Goal: Transaction & Acquisition: Book appointment/travel/reservation

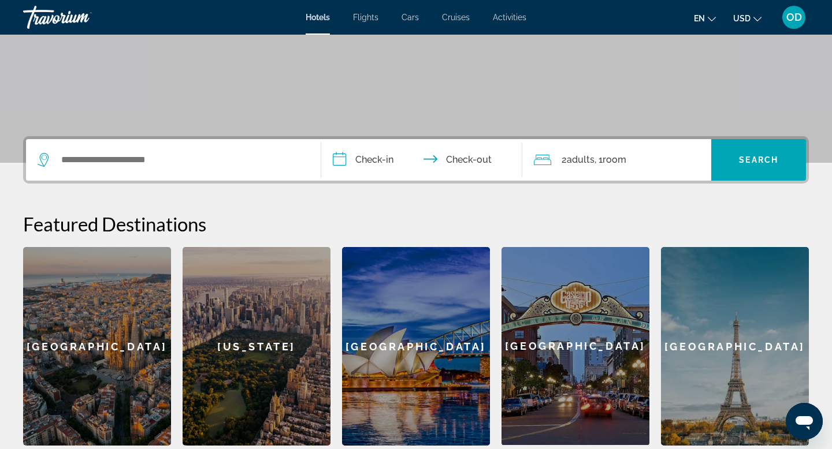
scroll to position [181, 0]
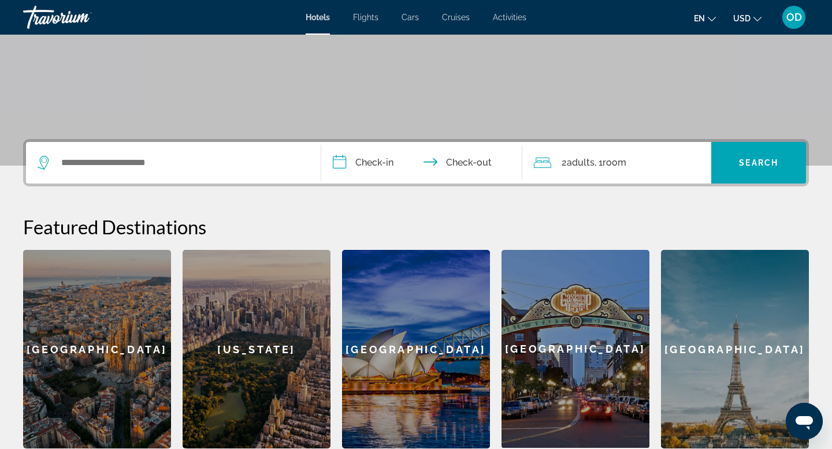
click at [347, 166] on input "**********" at bounding box center [424, 164] width 206 height 45
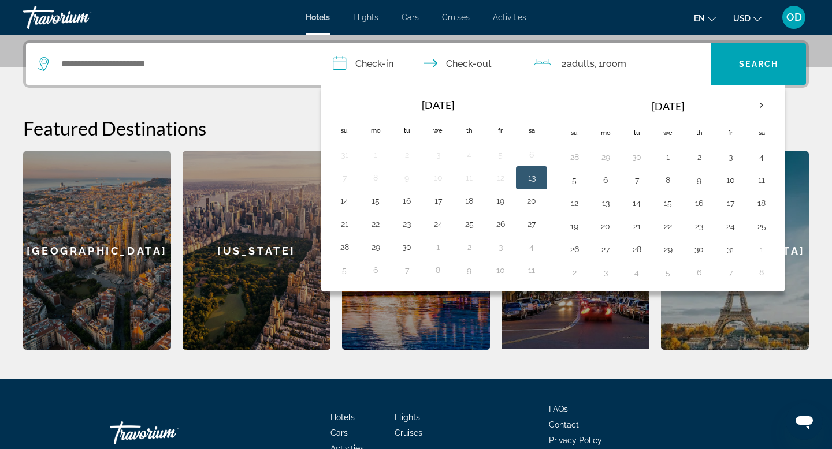
scroll to position [283, 0]
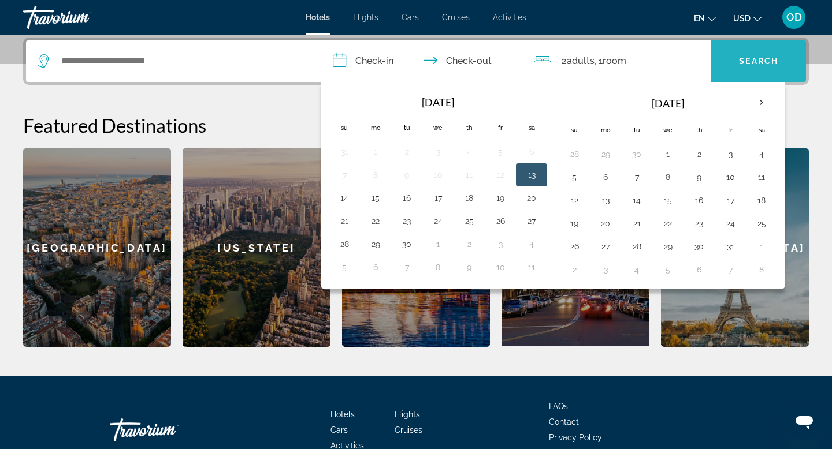
click at [767, 68] on span "Search widget" at bounding box center [758, 61] width 95 height 28
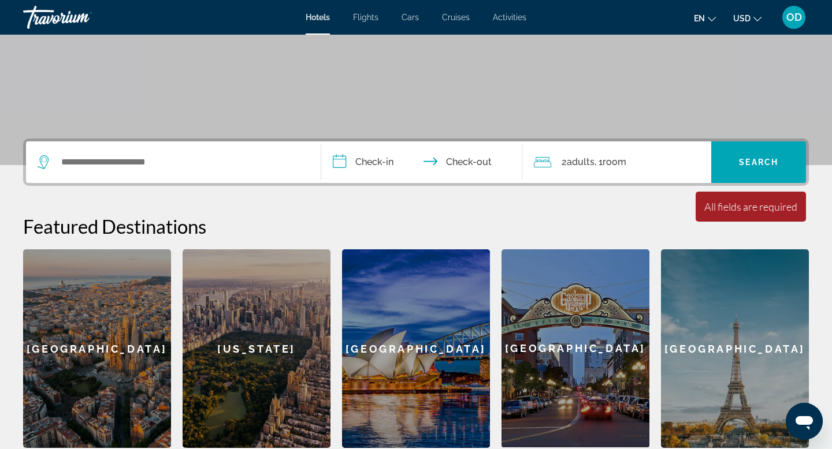
scroll to position [103, 0]
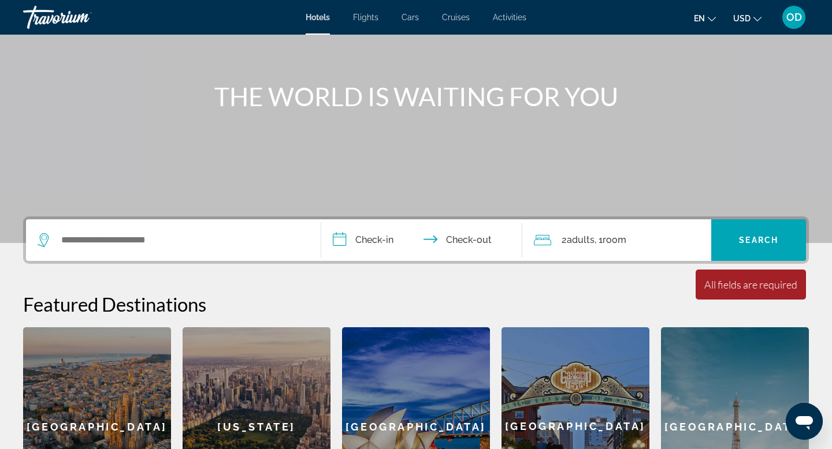
click at [349, 242] on input "**********" at bounding box center [424, 242] width 206 height 45
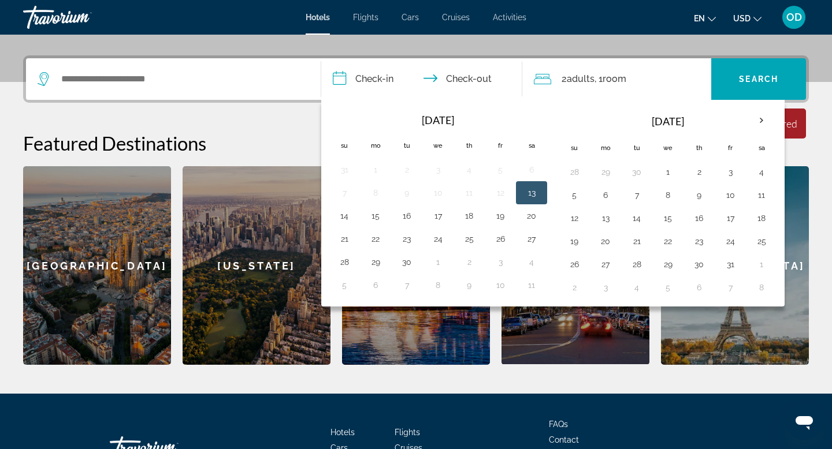
scroll to position [288, 0]
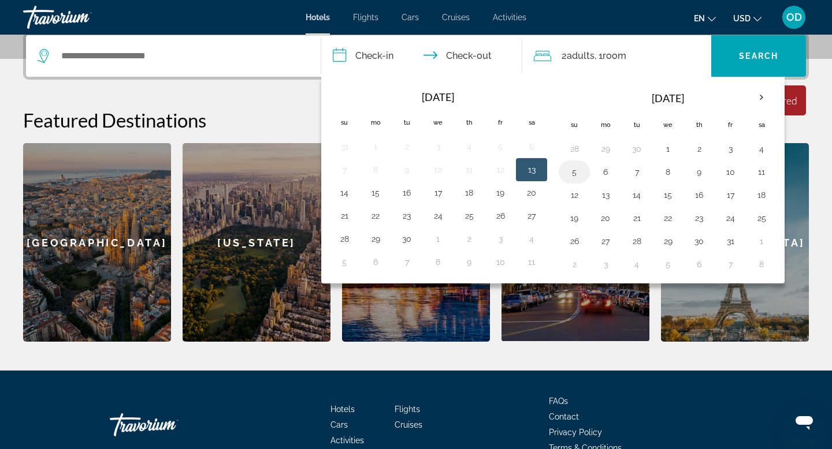
click at [575, 170] on button "5" at bounding box center [574, 172] width 18 height 16
click at [763, 98] on th "Next month" at bounding box center [761, 97] width 31 height 25
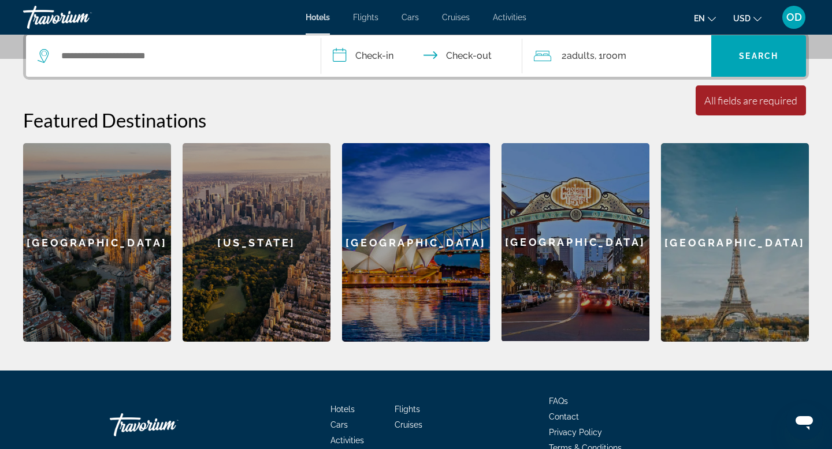
click at [446, 58] on input "**********" at bounding box center [424, 57] width 206 height 45
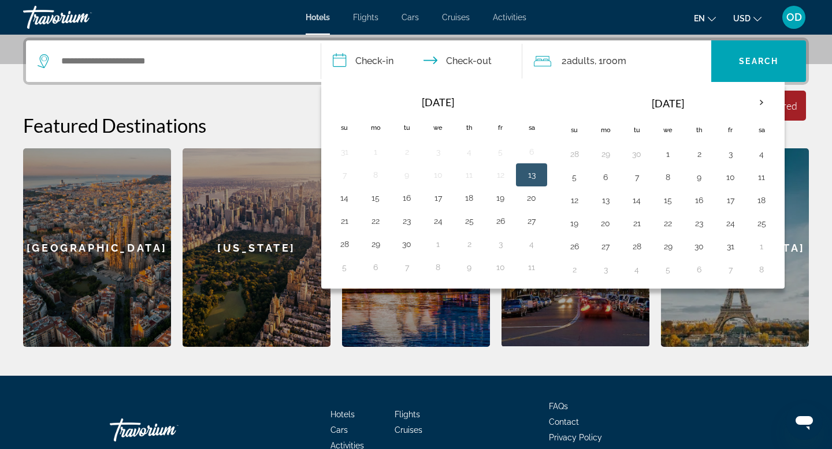
click at [527, 169] on button "13" at bounding box center [531, 175] width 18 height 16
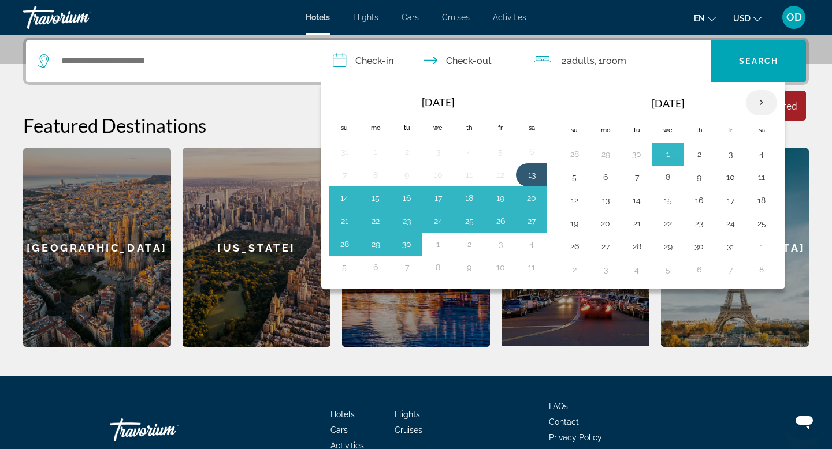
click at [764, 103] on th "Next month" at bounding box center [761, 102] width 31 height 25
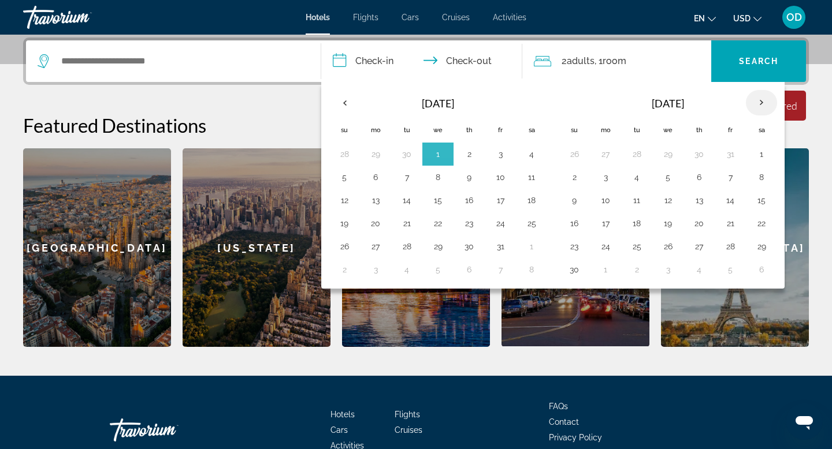
click at [764, 103] on th "Next month" at bounding box center [761, 102] width 31 height 25
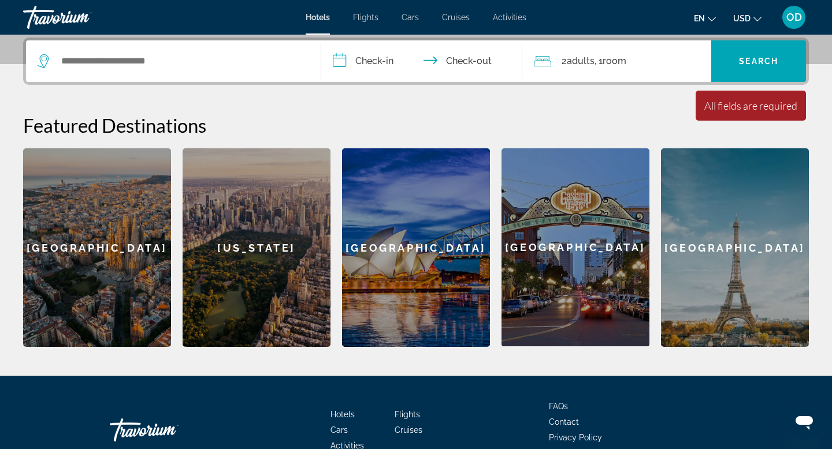
click at [417, 57] on input "**********" at bounding box center [424, 62] width 206 height 45
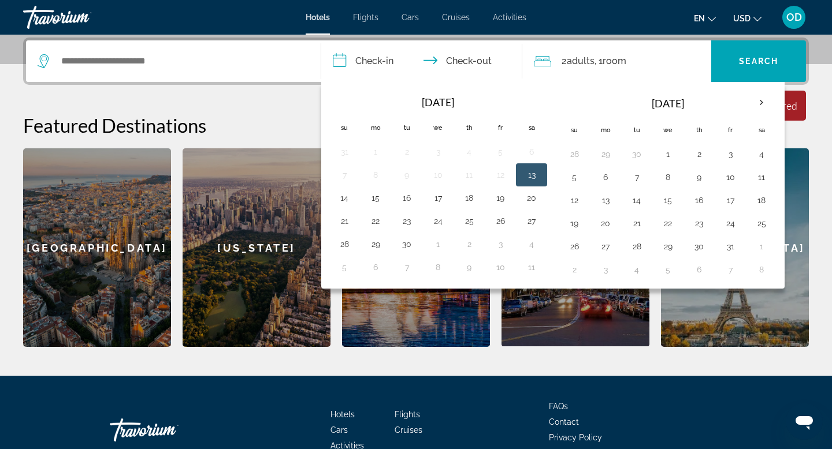
click at [574, 87] on div "Oct 2025 Su Mo Tu We Th Fr Sa 28 29 30 1 2 3 4 5 6 7 8 9 10 11 12 13 14 15 16 1…" at bounding box center [668, 186] width 224 height 198
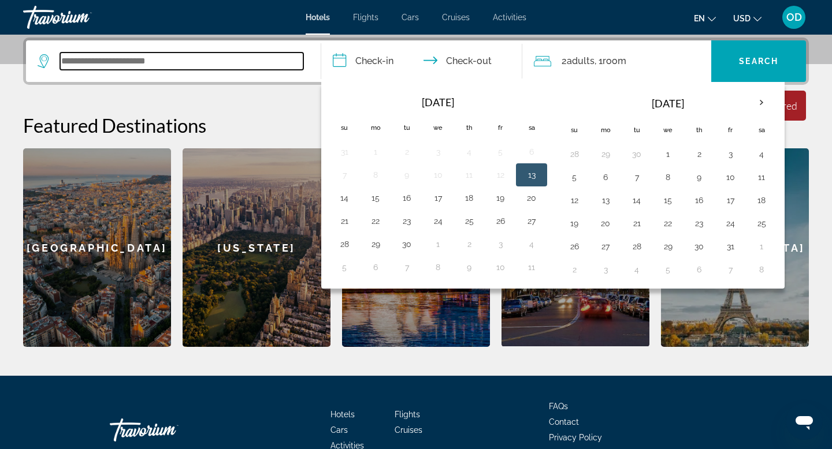
click at [232, 61] on input "Search widget" at bounding box center [181, 61] width 243 height 17
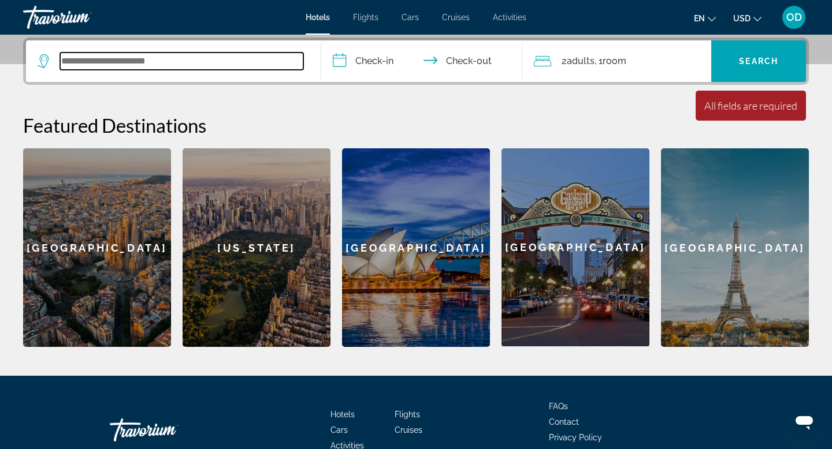
click at [200, 68] on input "Search widget" at bounding box center [181, 61] width 243 height 17
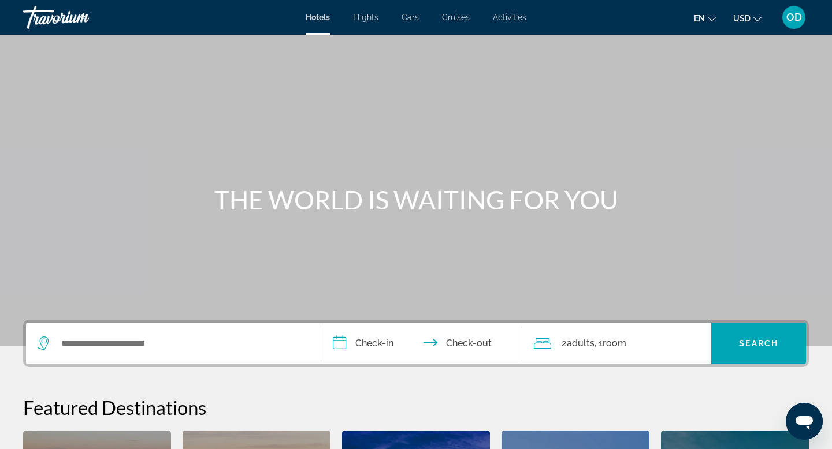
click at [358, 346] on input "**********" at bounding box center [424, 345] width 206 height 45
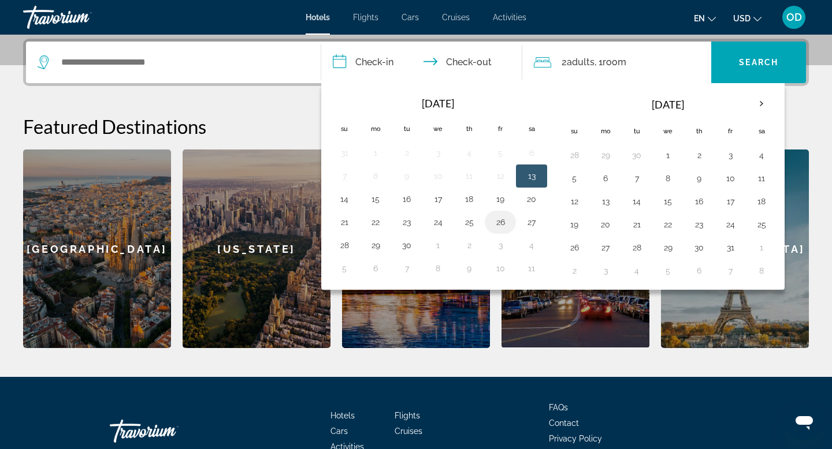
scroll to position [283, 0]
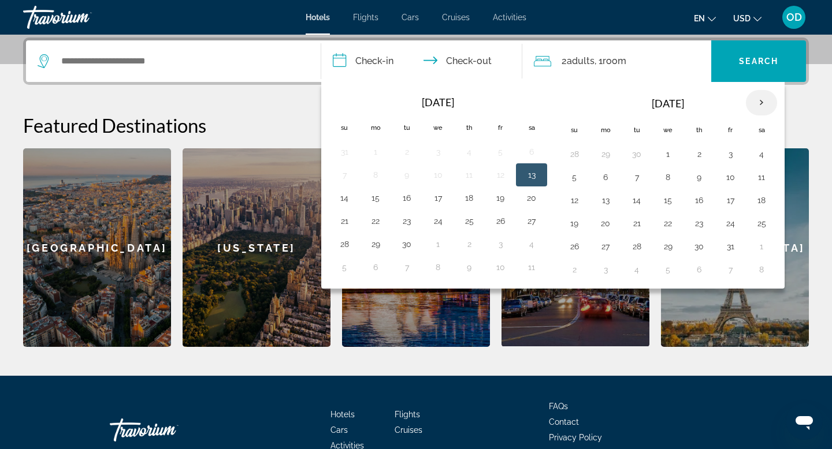
click at [759, 101] on th "Next month" at bounding box center [761, 102] width 31 height 25
click at [762, 200] on button "20" at bounding box center [761, 200] width 18 height 16
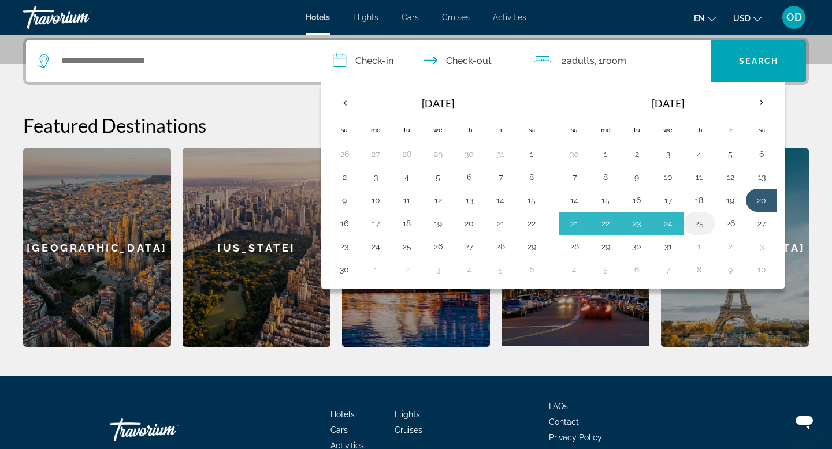
click at [703, 223] on button "25" at bounding box center [699, 224] width 18 height 16
type input "**********"
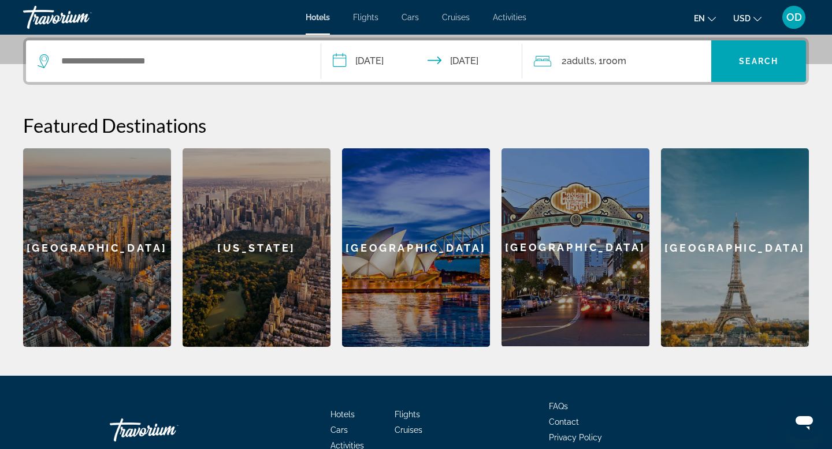
click at [635, 55] on div "2 Adult Adults , 1 Room rooms" at bounding box center [623, 61] width 178 height 16
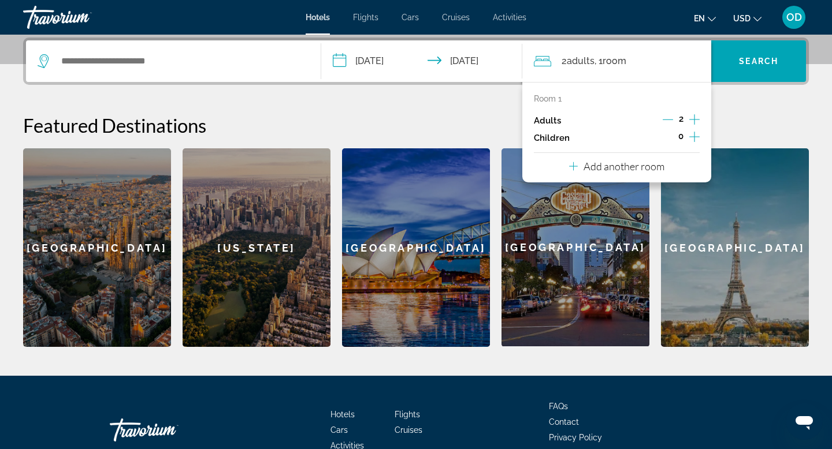
click at [693, 138] on icon "Increment children" at bounding box center [694, 137] width 10 height 14
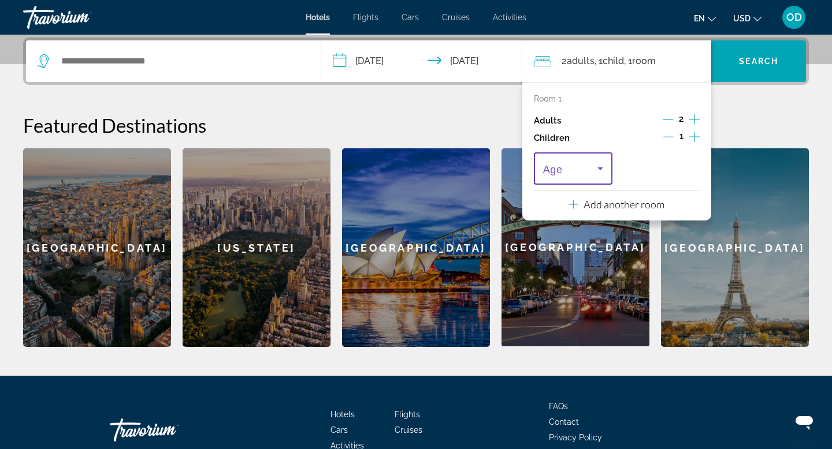
click at [602, 173] on icon "Travelers: 2 adults, 1 child" at bounding box center [600, 169] width 14 height 14
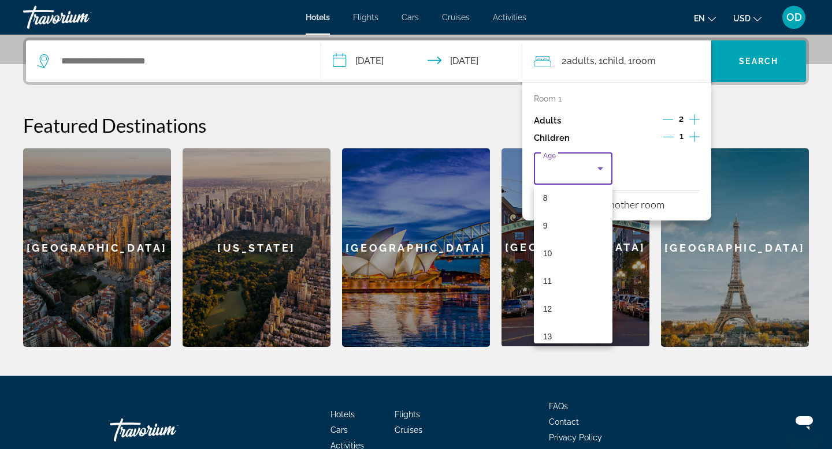
scroll to position [229, 0]
click at [560, 226] on mat-option "9" at bounding box center [573, 224] width 79 height 28
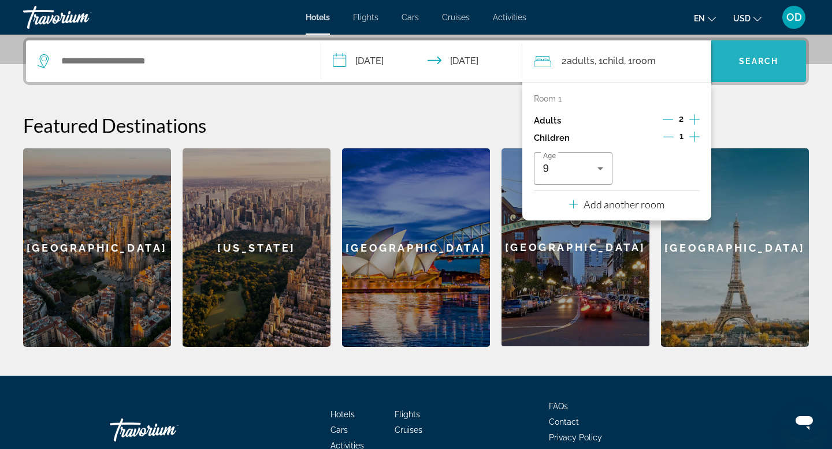
click at [755, 65] on span "Search" at bounding box center [758, 61] width 39 height 9
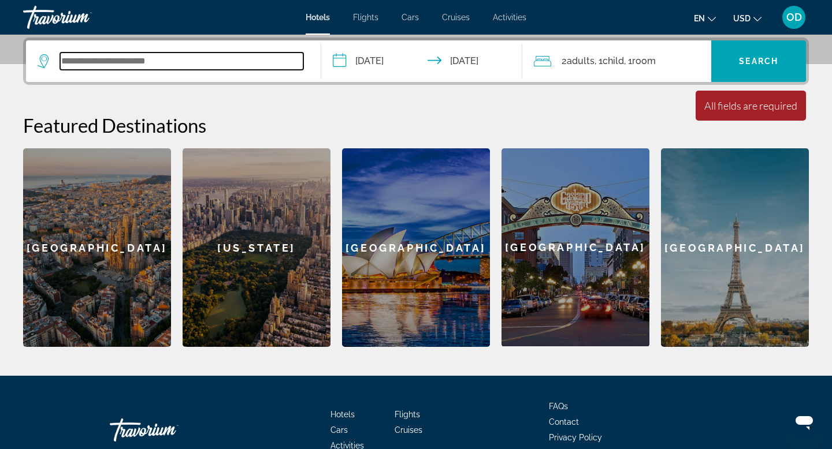
click at [258, 56] on input "Search widget" at bounding box center [181, 61] width 243 height 17
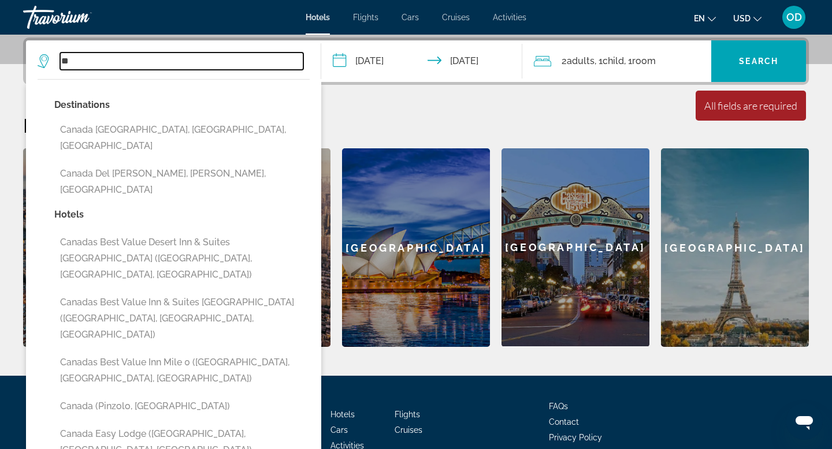
type input "*"
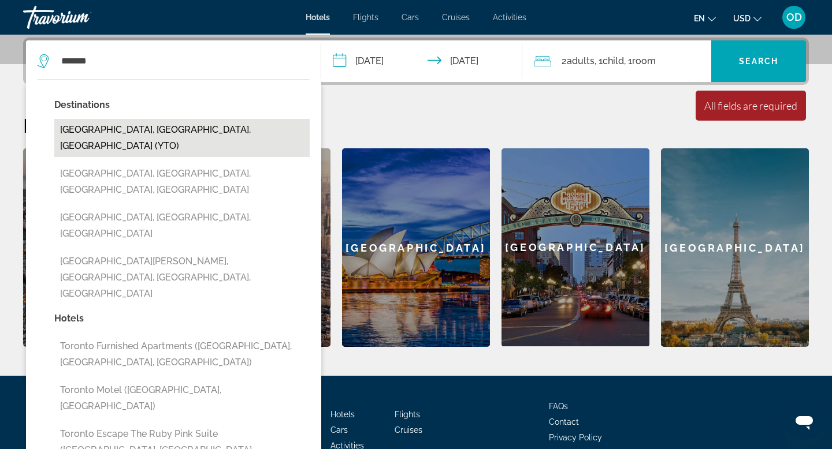
click at [99, 138] on button "[GEOGRAPHIC_DATA], [GEOGRAPHIC_DATA], [GEOGRAPHIC_DATA] (YTO)" at bounding box center [181, 138] width 255 height 38
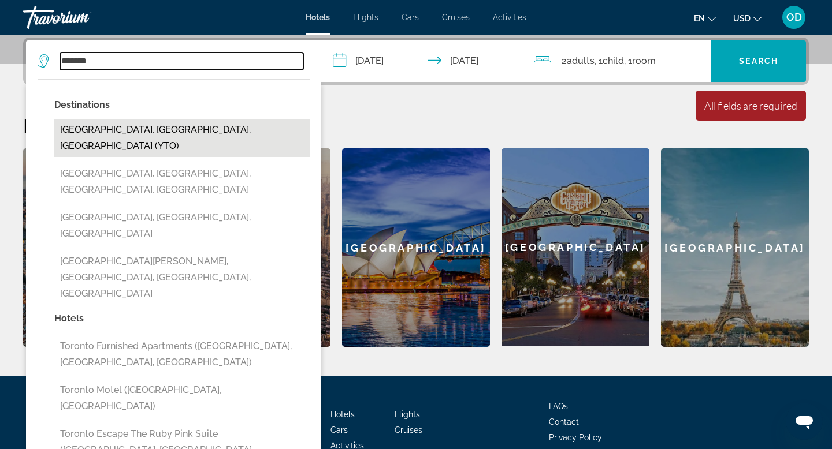
type input "**********"
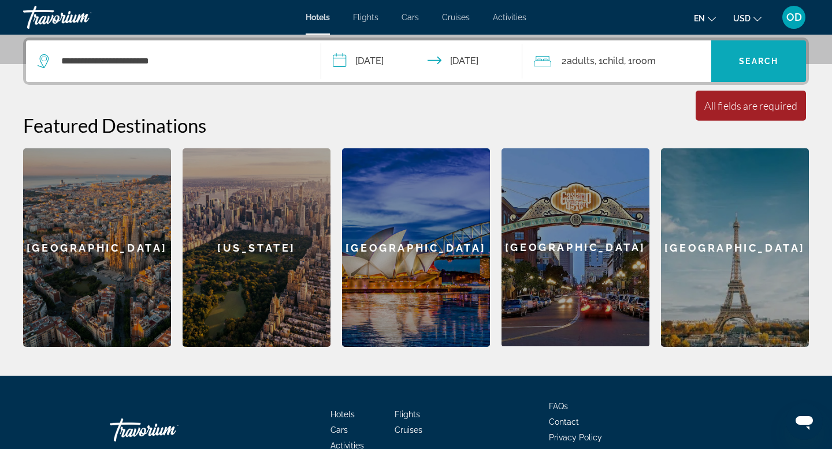
click at [761, 61] on span "Search" at bounding box center [758, 61] width 39 height 9
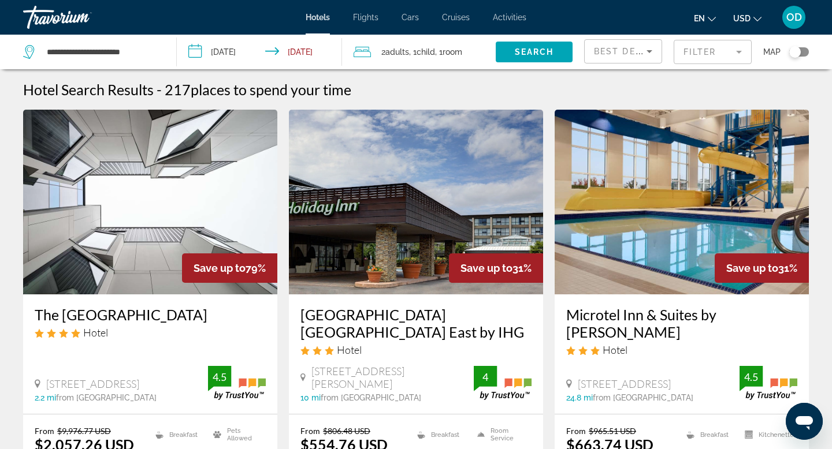
click at [744, 53] on mat-form-field "Filter" at bounding box center [713, 52] width 78 height 24
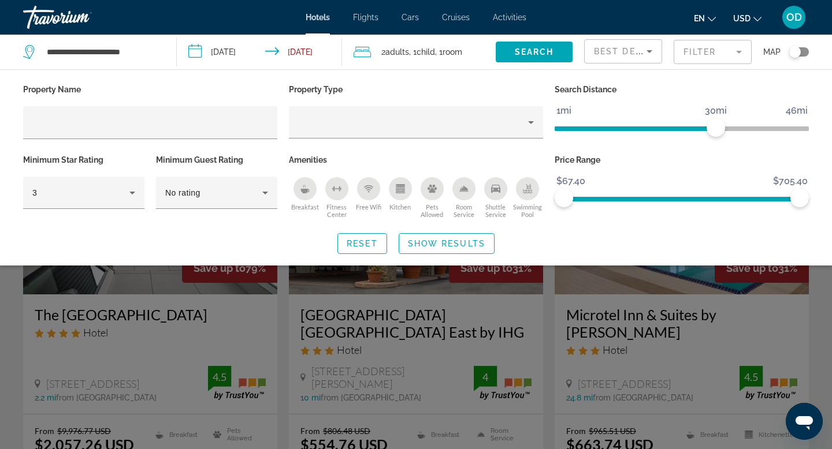
click at [299, 193] on div "Breakfast" at bounding box center [305, 188] width 23 height 23
click at [428, 245] on span "Show Results" at bounding box center [446, 243] width 77 height 9
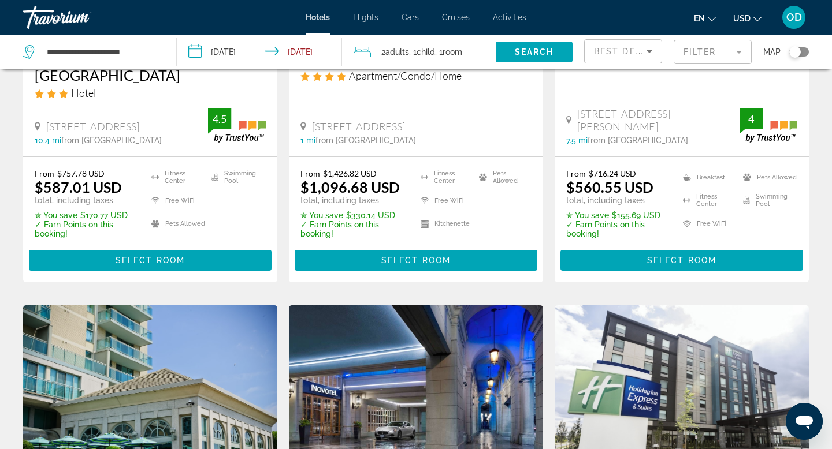
scroll to position [1213, 0]
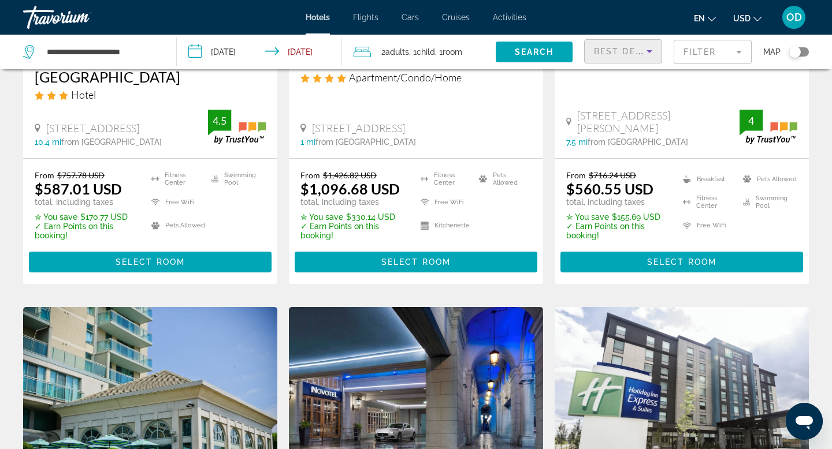
click at [647, 56] on icon "Sort by" at bounding box center [649, 51] width 14 height 14
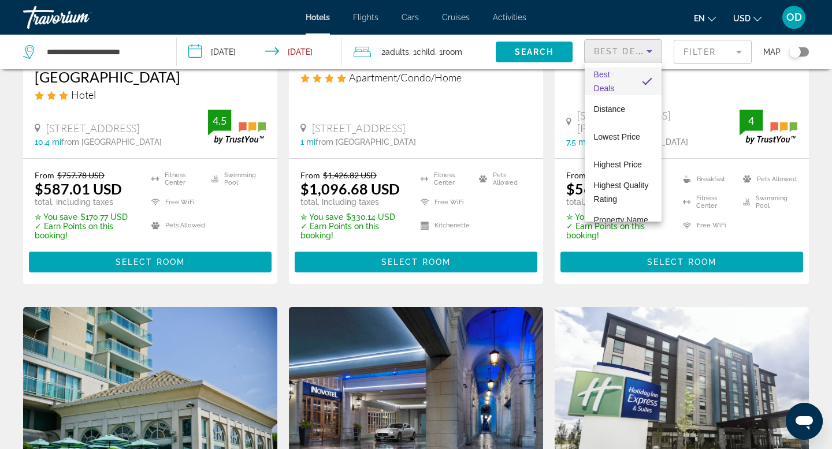
click at [728, 47] on div at bounding box center [416, 224] width 832 height 449
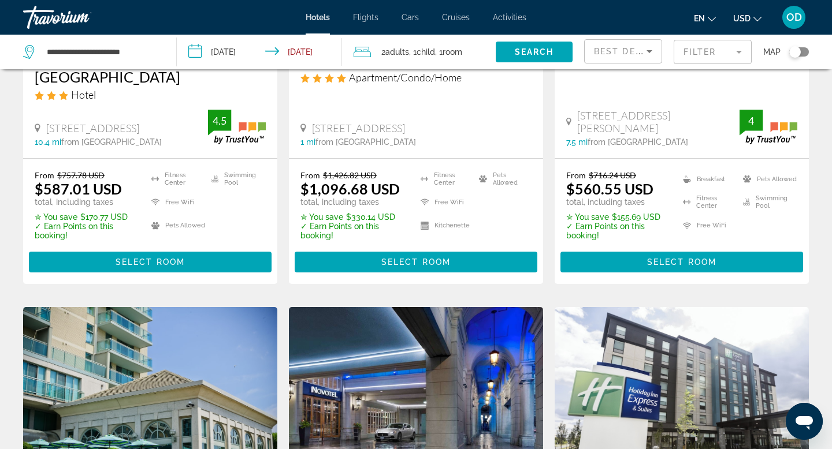
click at [729, 53] on mat-form-field "Filter" at bounding box center [713, 52] width 78 height 24
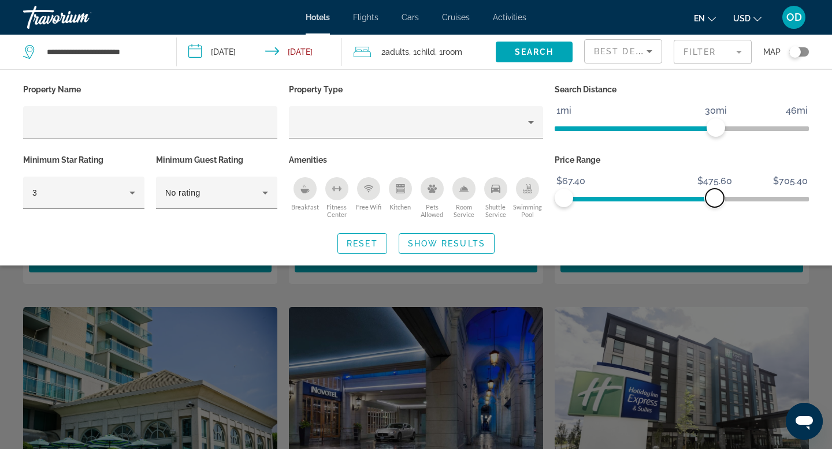
drag, startPoint x: 802, startPoint y: 199, endPoint x: 715, endPoint y: 208, distance: 87.7
click at [715, 208] on div "Price Range $67.40 $705.40 $67.40 $475.60" at bounding box center [682, 187] width 266 height 70
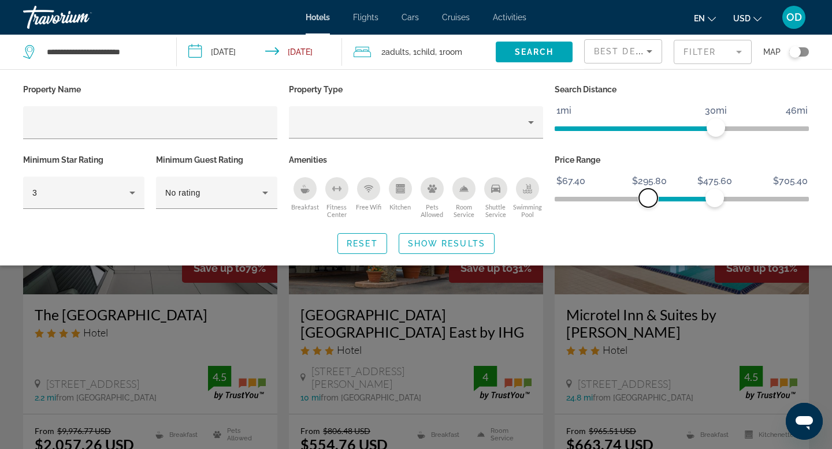
drag, startPoint x: 569, startPoint y: 200, endPoint x: 648, endPoint y: 196, distance: 79.3
click at [648, 196] on span "ngx-slider" at bounding box center [648, 198] width 18 height 18
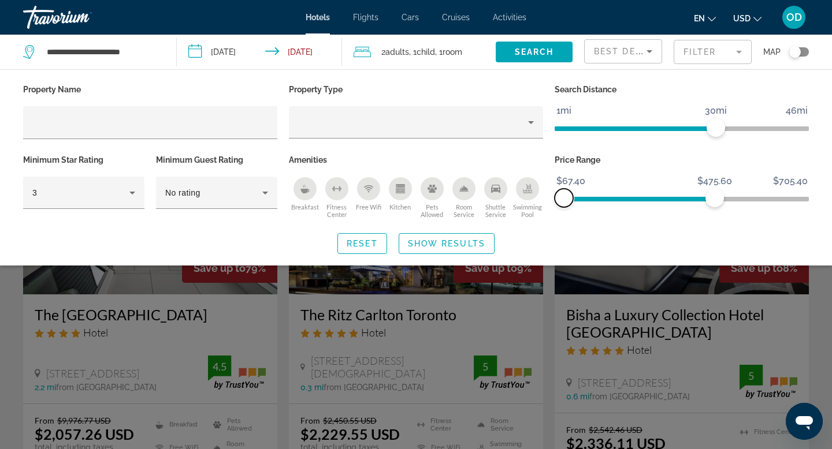
drag, startPoint x: 648, startPoint y: 196, endPoint x: 548, endPoint y: 198, distance: 100.0
click at [549, 198] on div "Price Range $67.40 $705.40 $67.40 $475.60" at bounding box center [682, 187] width 266 height 70
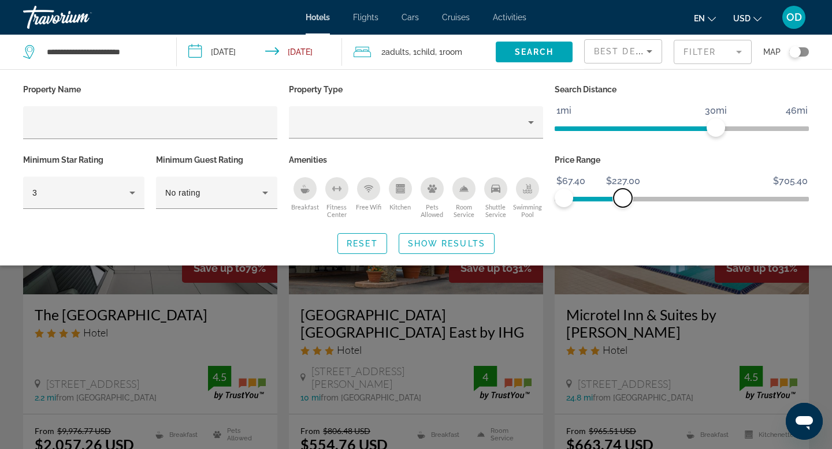
drag, startPoint x: 717, startPoint y: 196, endPoint x: 623, endPoint y: 196, distance: 94.2
click at [623, 196] on span "ngx-slider-max" at bounding box center [623, 198] width 18 height 18
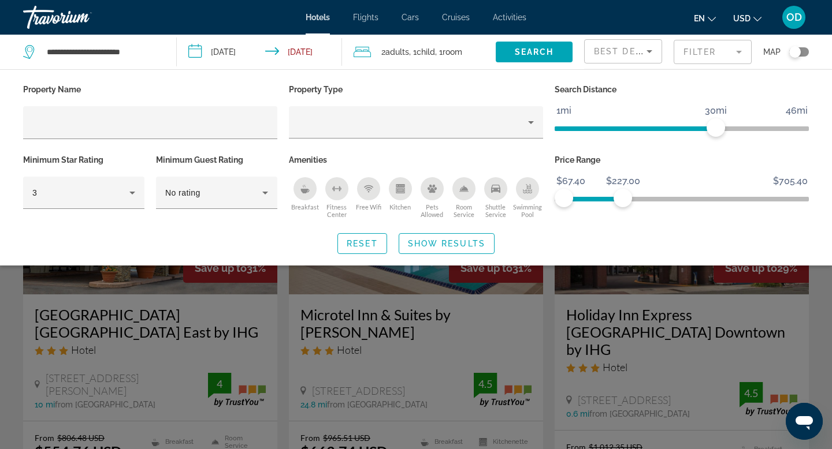
click at [829, 304] on div "Search widget" at bounding box center [416, 311] width 832 height 276
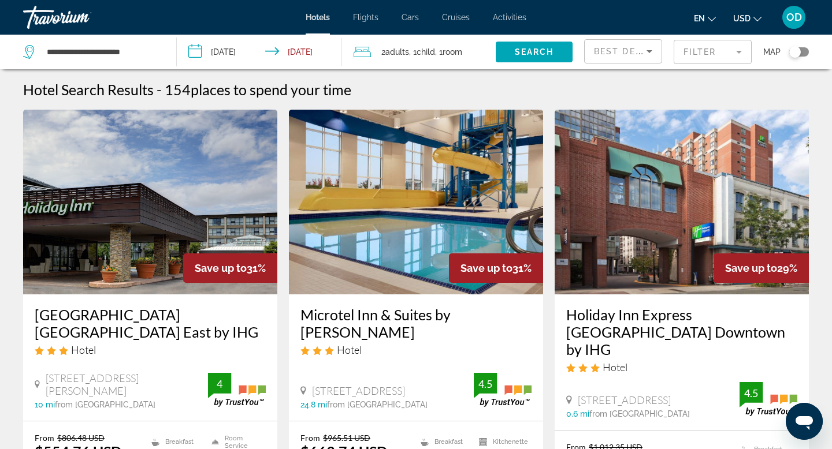
click at [731, 58] on mat-form-field "Filter" at bounding box center [713, 52] width 78 height 24
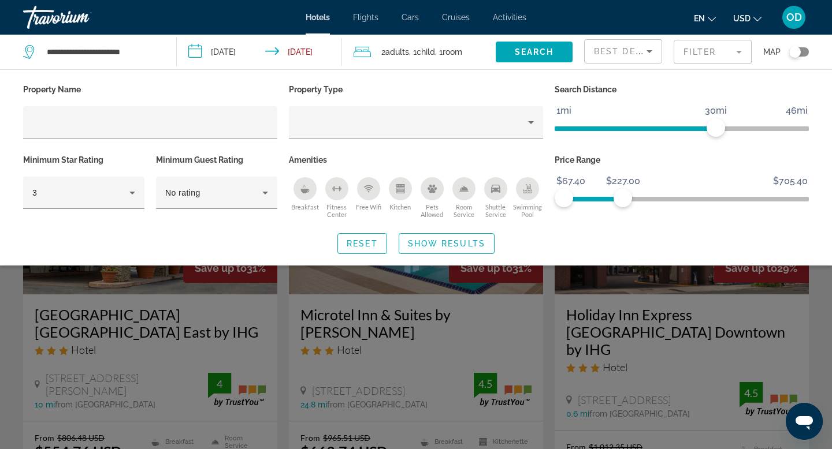
click at [734, 53] on mat-form-field "Filter" at bounding box center [713, 52] width 78 height 24
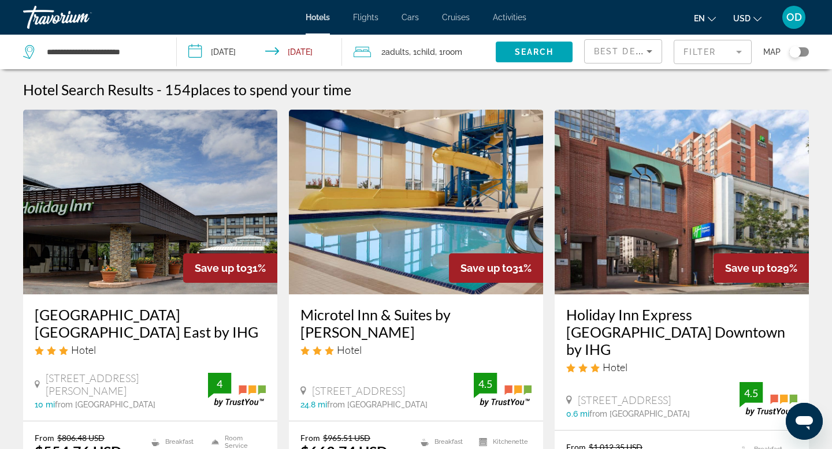
click at [651, 53] on icon "Sort by" at bounding box center [649, 51] width 14 height 14
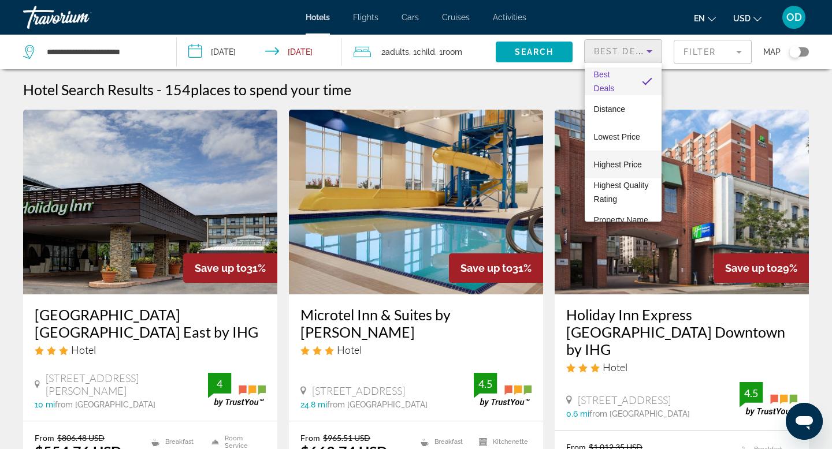
click at [616, 162] on span "Highest Price" at bounding box center [618, 164] width 48 height 9
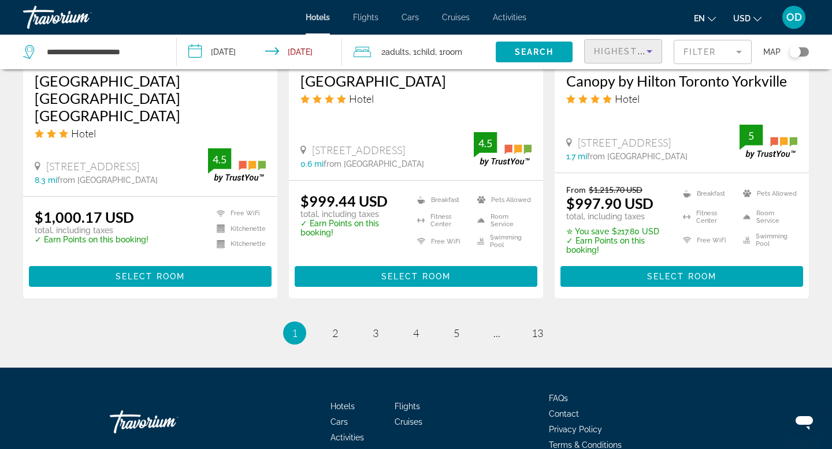
scroll to position [1622, 0]
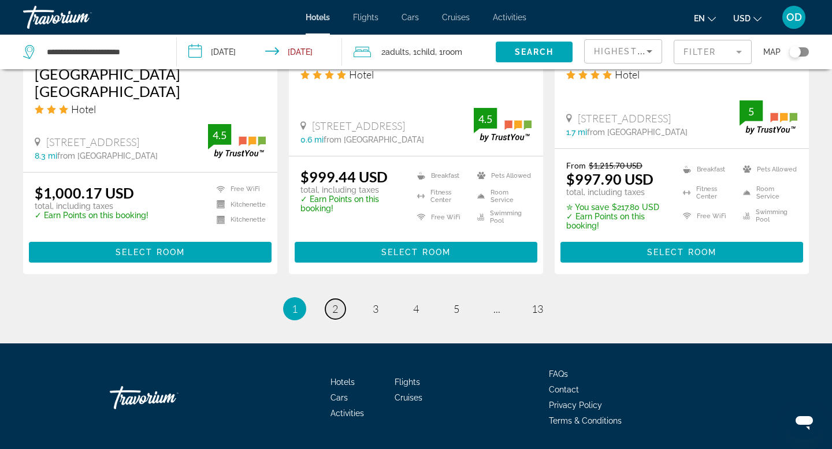
click at [330, 299] on link "page 2" at bounding box center [335, 309] width 20 height 20
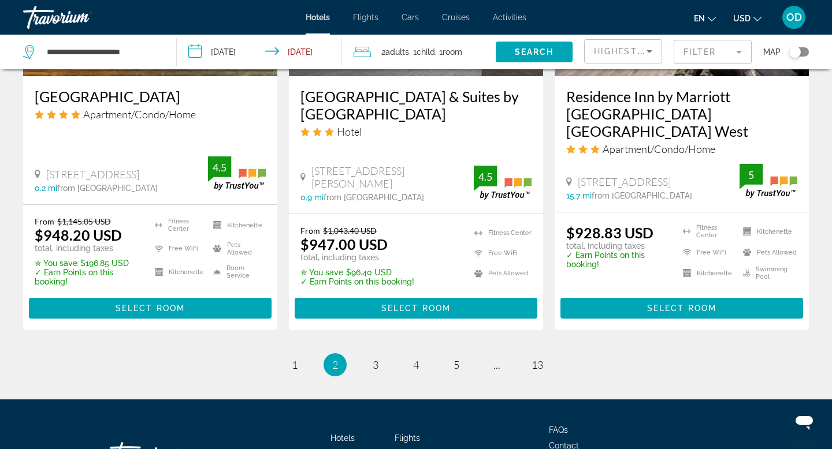
scroll to position [1621, 0]
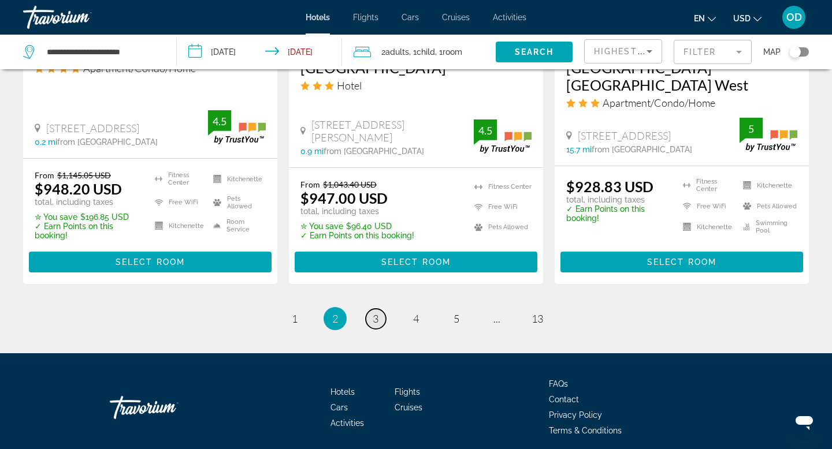
click at [379, 309] on link "page 3" at bounding box center [376, 319] width 20 height 20
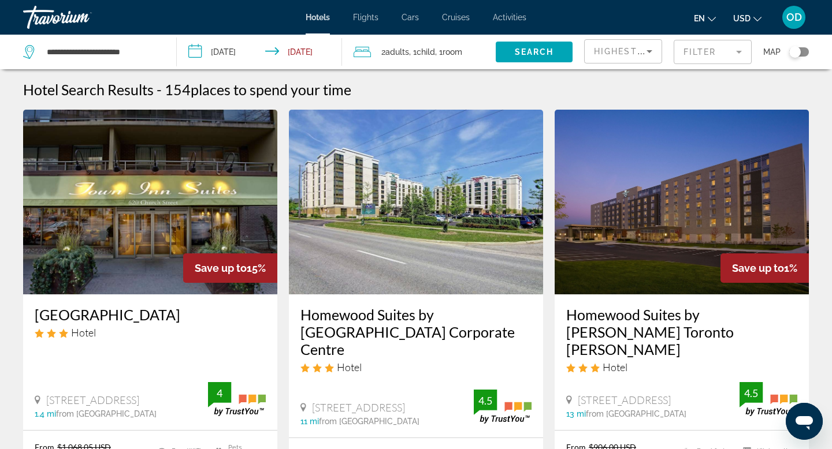
click at [724, 54] on mat-form-field "Filter" at bounding box center [713, 52] width 78 height 24
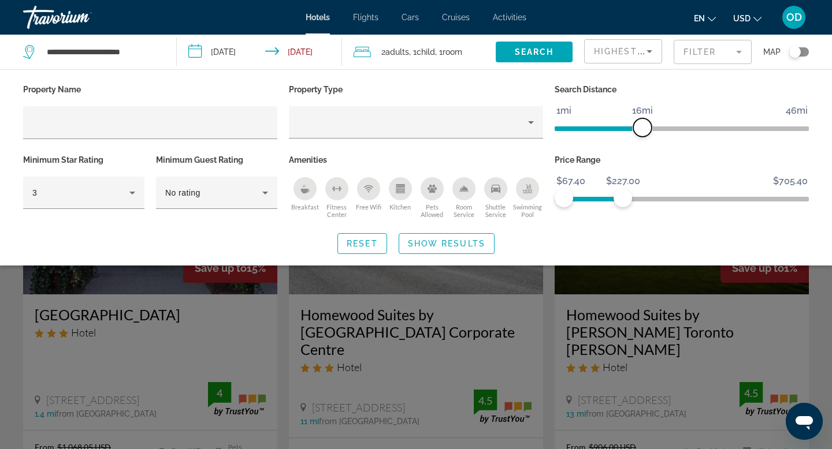
drag, startPoint x: 712, startPoint y: 129, endPoint x: 640, endPoint y: 131, distance: 71.7
click at [640, 131] on span "ngx-slider" at bounding box center [642, 127] width 18 height 18
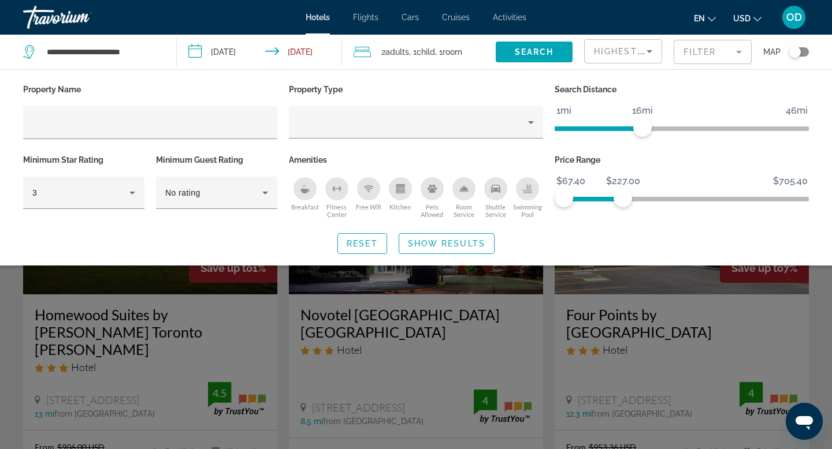
click at [827, 290] on div "Search widget" at bounding box center [416, 311] width 832 height 276
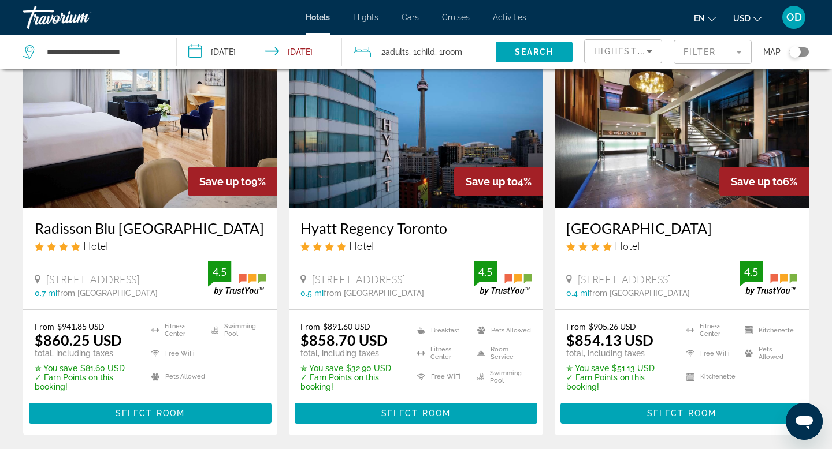
scroll to position [1031, 0]
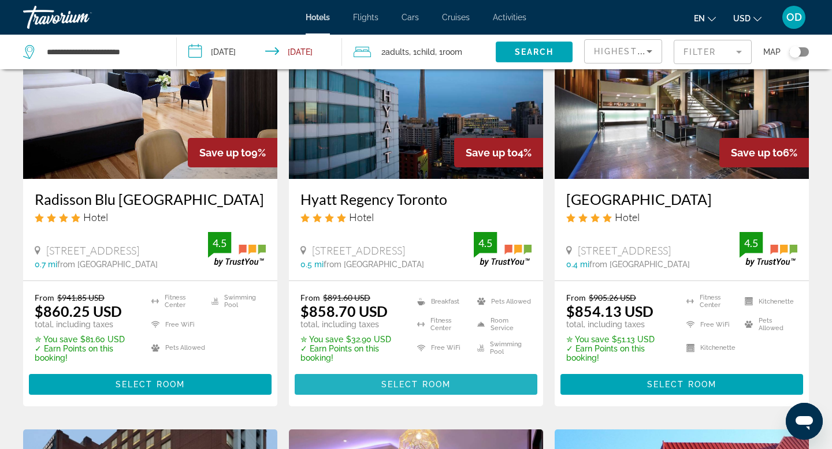
click at [428, 380] on span "Select Room" at bounding box center [415, 384] width 69 height 9
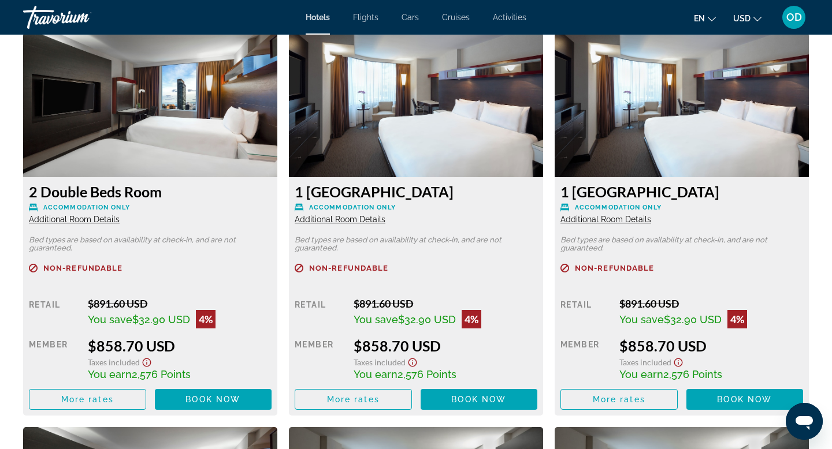
scroll to position [1604, 0]
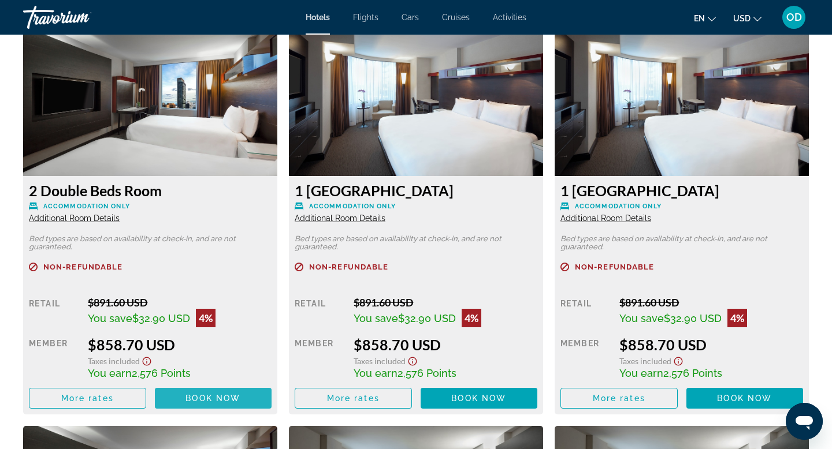
click at [213, 398] on span "Book now" at bounding box center [212, 398] width 55 height 9
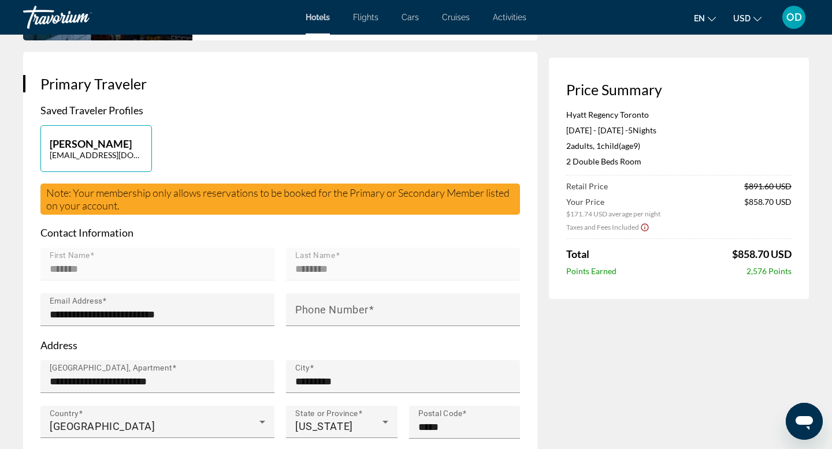
scroll to position [180, 0]
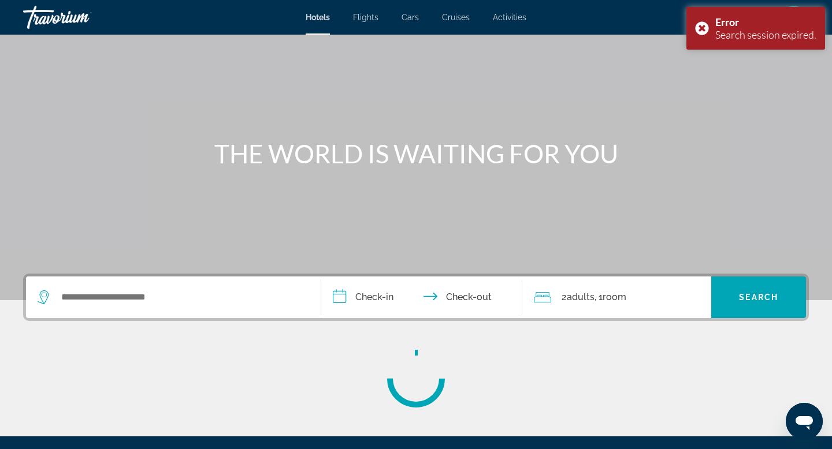
scroll to position [175, 0]
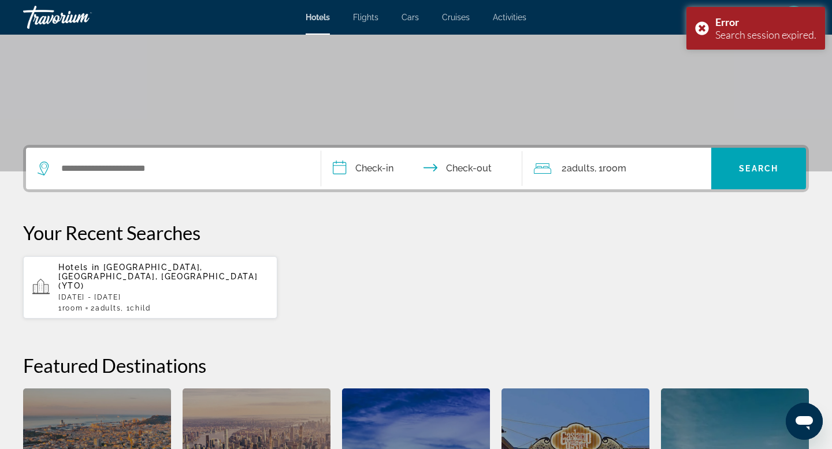
click at [100, 294] on p "[DATE] - [DATE]" at bounding box center [163, 298] width 210 height 8
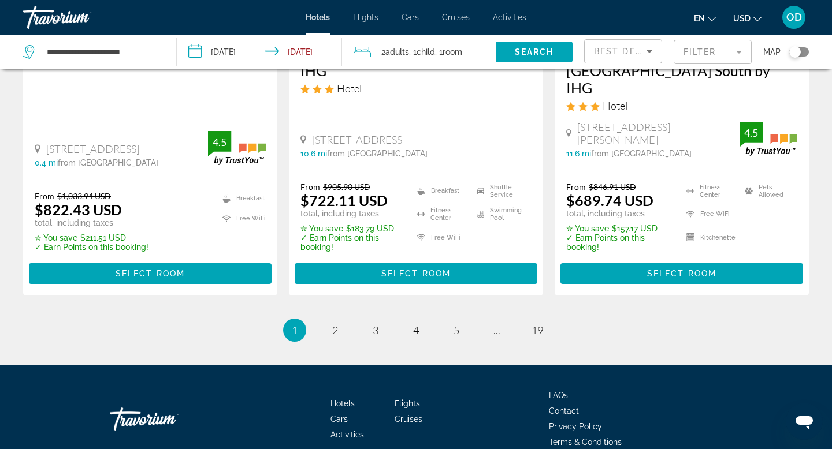
scroll to position [1665, 0]
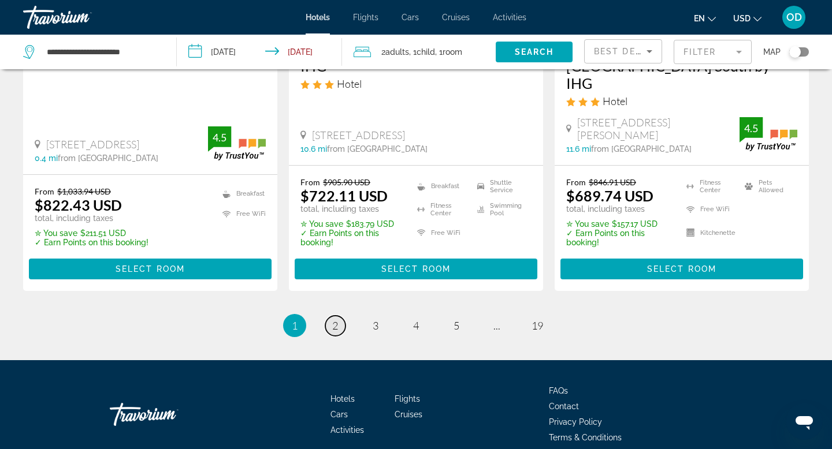
click at [336, 320] on span "2" at bounding box center [335, 326] width 6 height 13
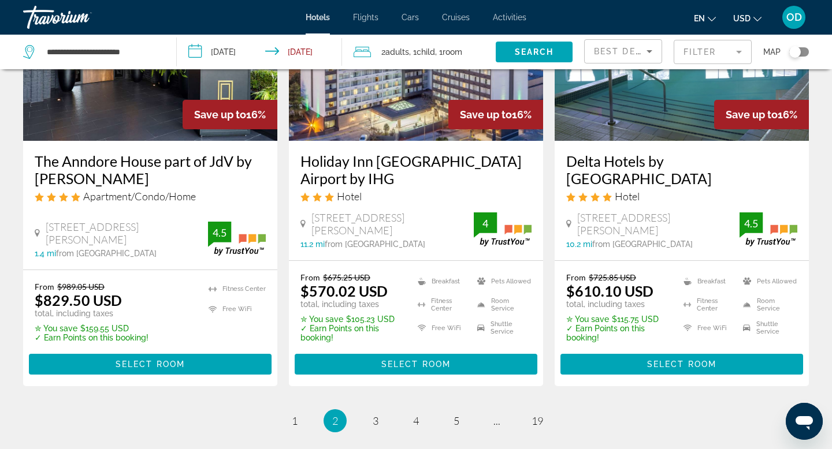
scroll to position [1658, 0]
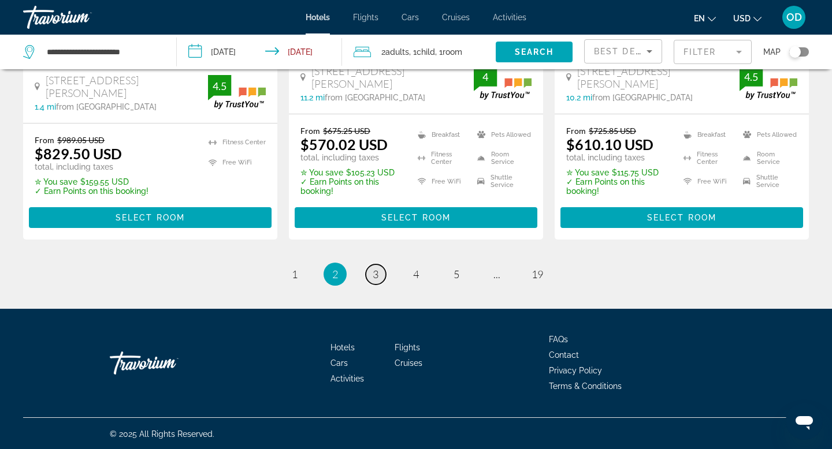
click at [373, 280] on span "3" at bounding box center [376, 274] width 6 height 13
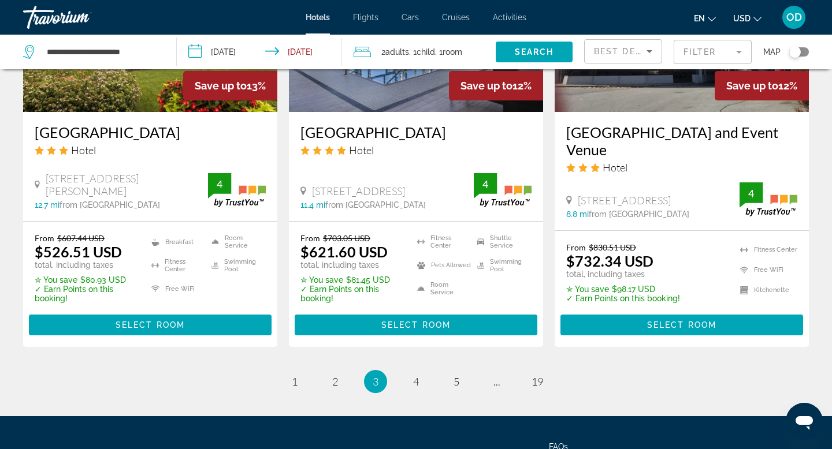
scroll to position [1522, 0]
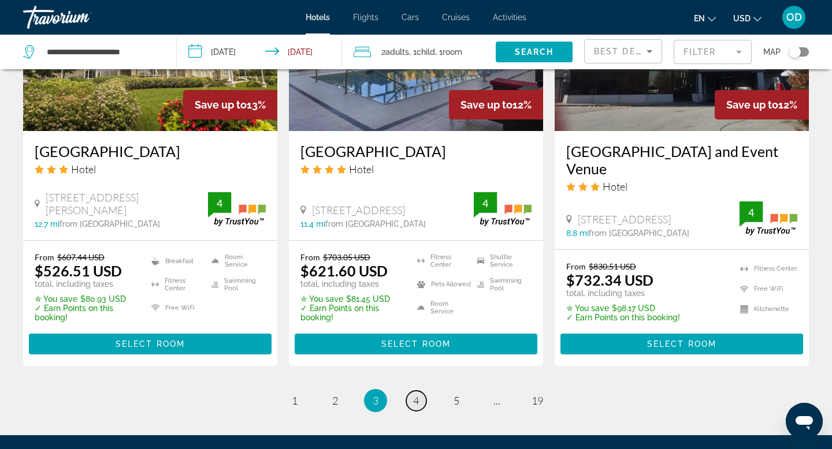
click at [411, 411] on link "page 4" at bounding box center [416, 401] width 20 height 20
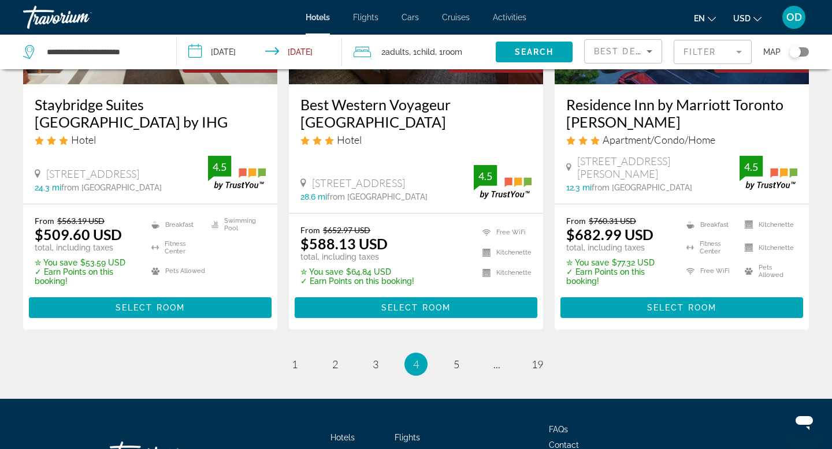
scroll to position [1647, 0]
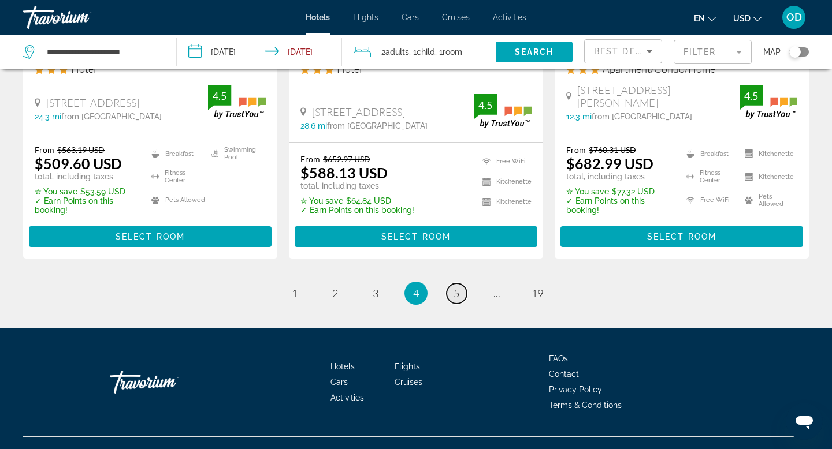
click at [459, 284] on link "page 5" at bounding box center [457, 294] width 20 height 20
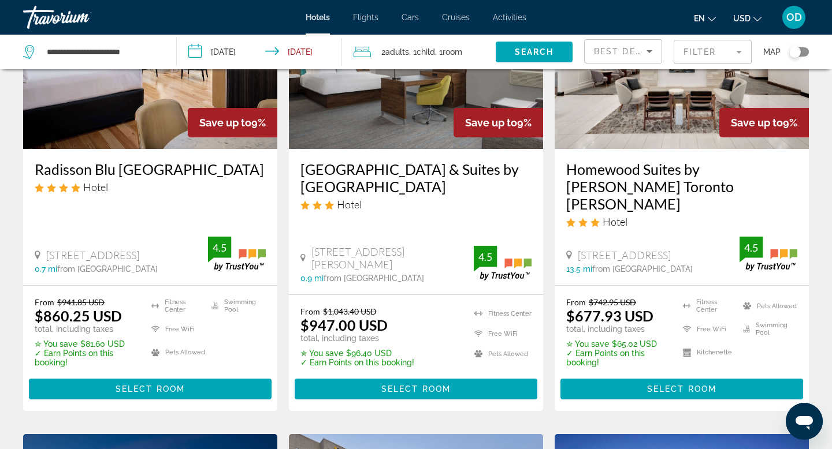
scroll to position [545, 0]
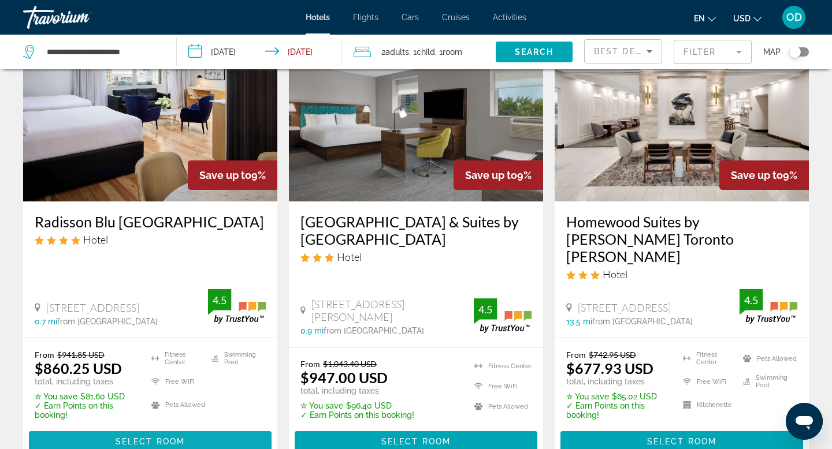
click at [145, 437] on span "Select Room" at bounding box center [150, 441] width 69 height 9
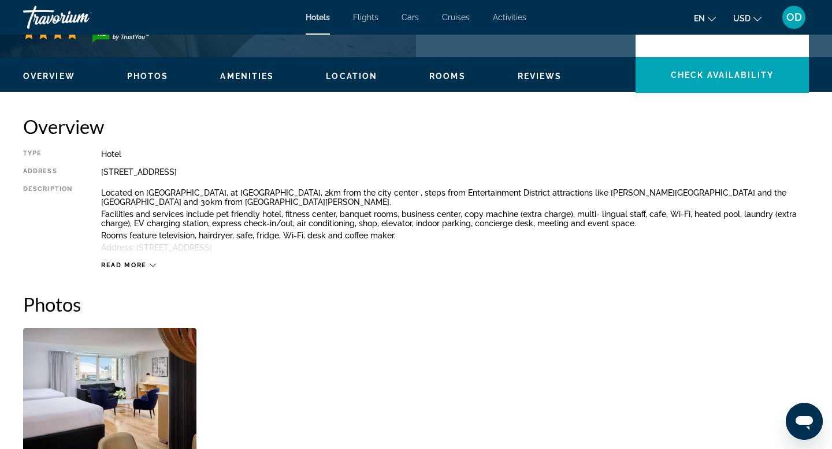
scroll to position [336, 0]
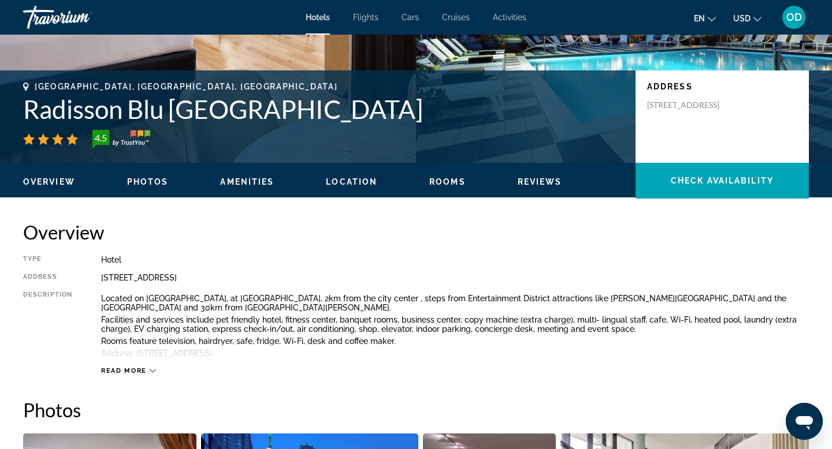
click at [247, 181] on span "Amenities" at bounding box center [247, 181] width 54 height 9
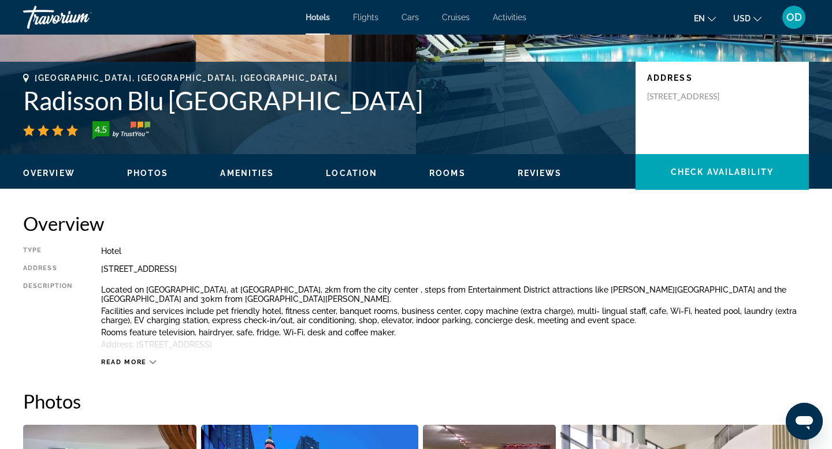
scroll to position [226, 0]
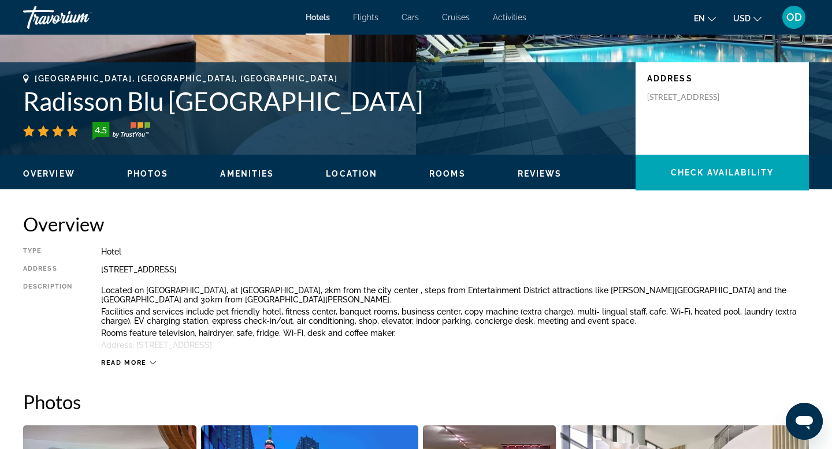
click at [526, 175] on span "Reviews" at bounding box center [540, 173] width 44 height 9
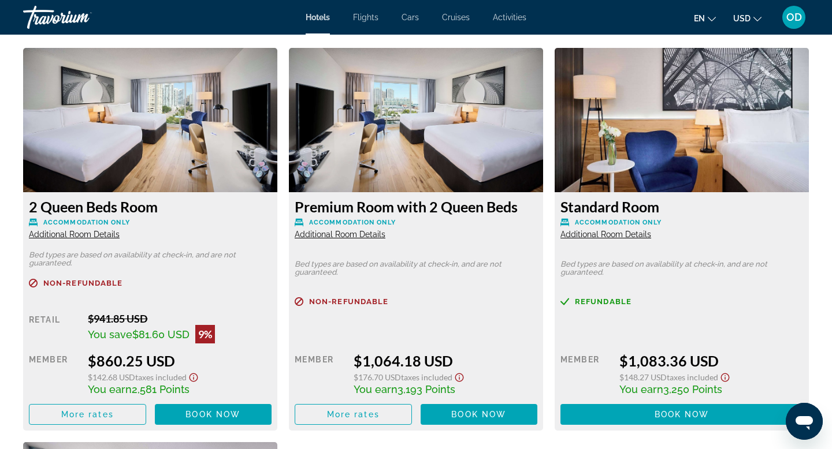
scroll to position [1572, 0]
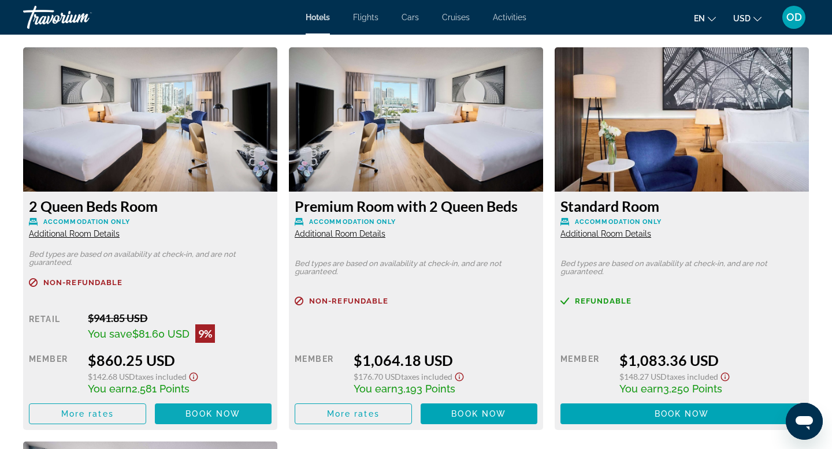
click at [194, 413] on span "Book now" at bounding box center [212, 414] width 55 height 9
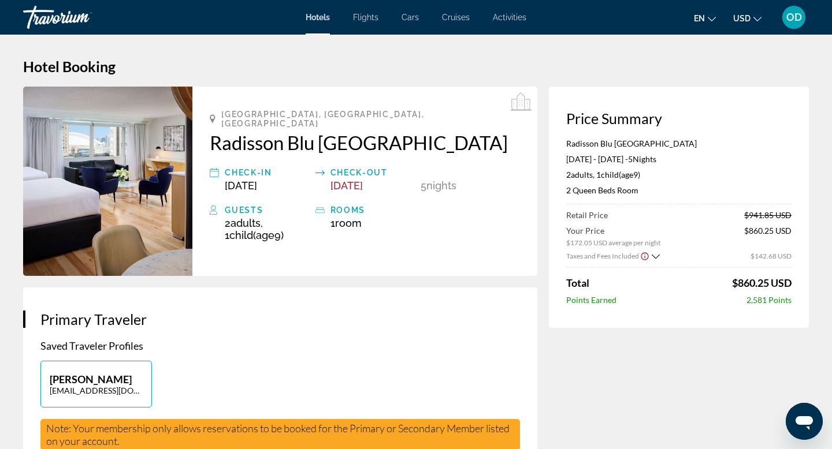
click at [656, 258] on icon "Show Taxes and Fees breakdown" at bounding box center [656, 257] width 8 height 10
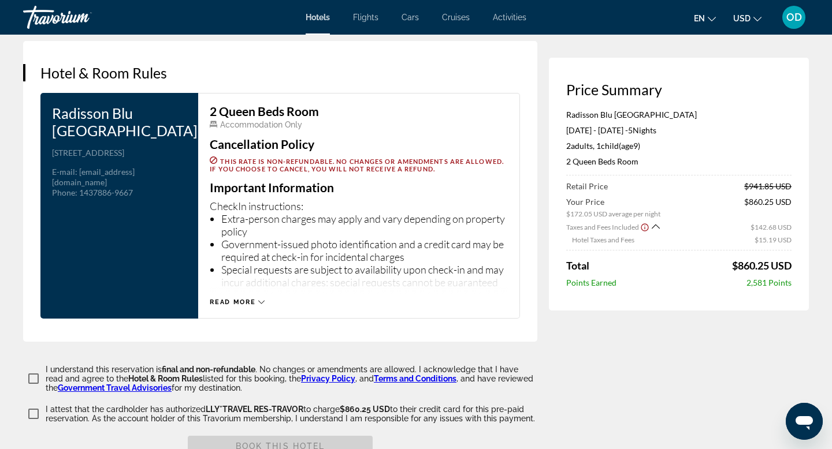
scroll to position [1458, 0]
click at [242, 294] on div "2 Queen Beds Room Accommodation Only Cancellation Policy This rate is non-refun…" at bounding box center [359, 205] width 322 height 226
click at [258, 299] on icon "Main content" at bounding box center [261, 302] width 6 height 6
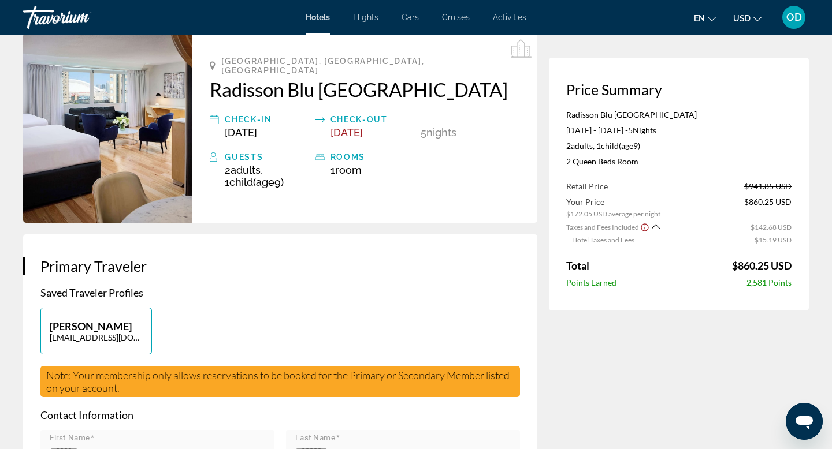
scroll to position [59, 0]
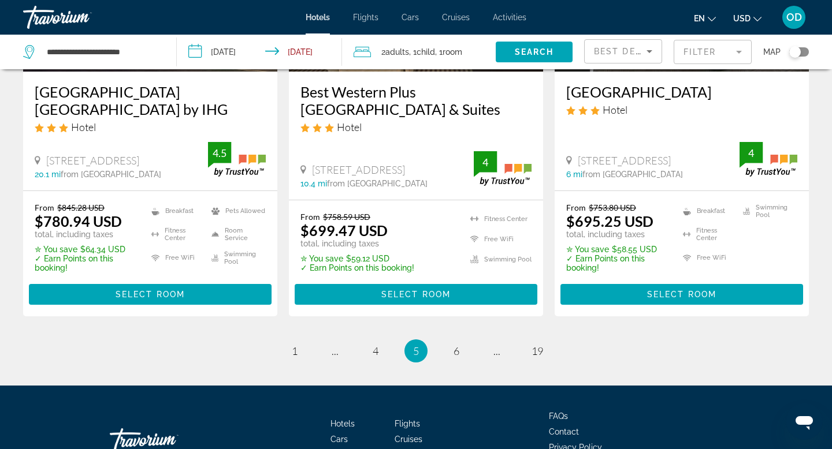
scroll to position [1649, 0]
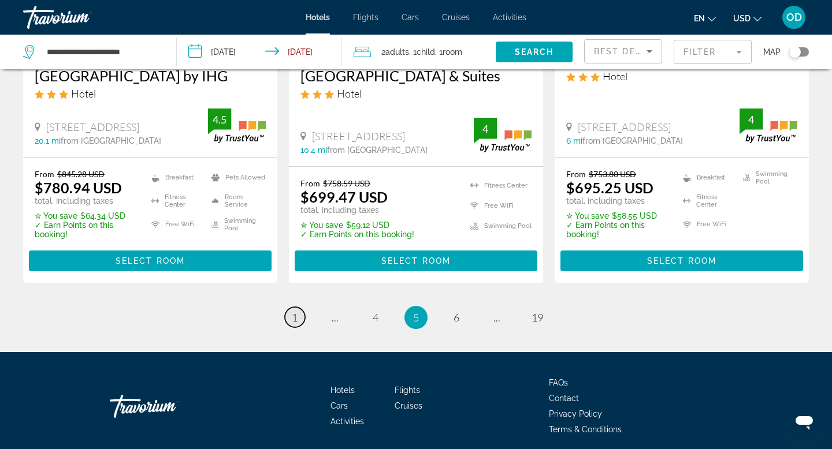
click at [291, 307] on link "page 1" at bounding box center [295, 317] width 20 height 20
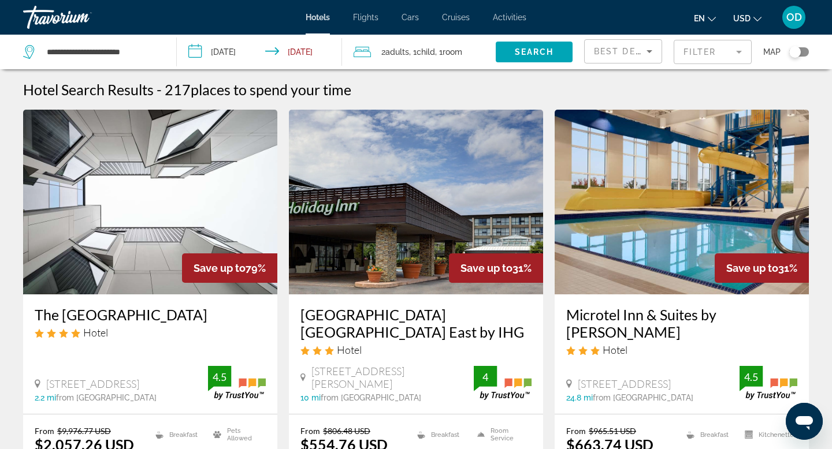
click at [646, 51] on icon "Sort by" at bounding box center [649, 51] width 14 height 14
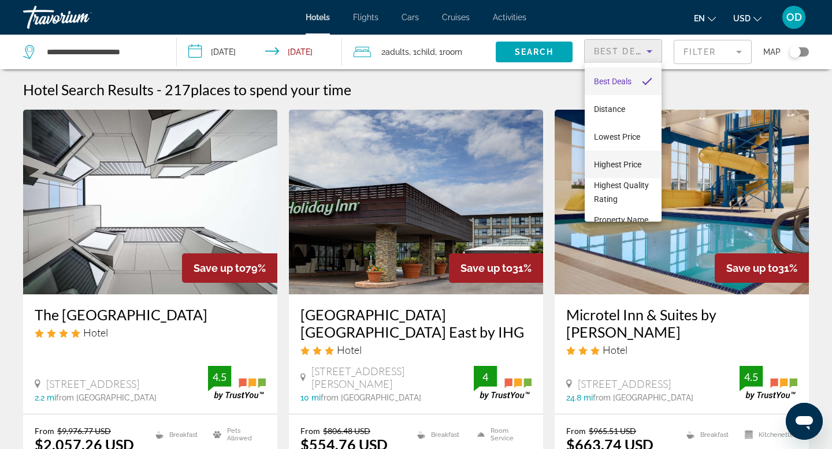
click at [612, 167] on span "Highest Price" at bounding box center [617, 164] width 47 height 9
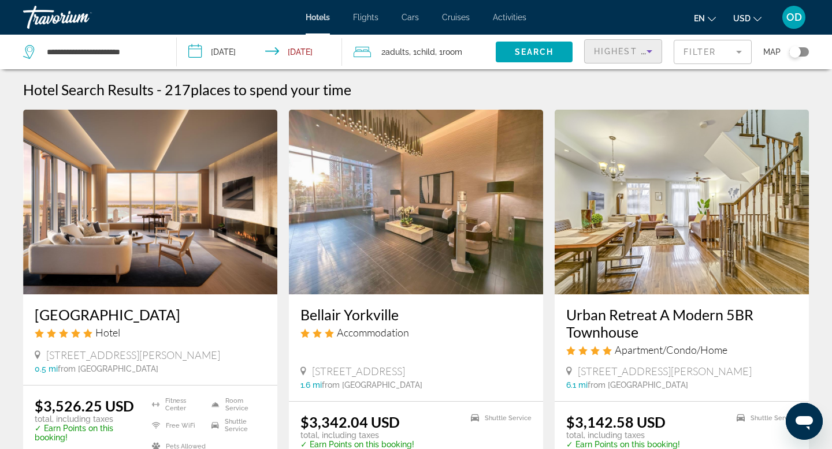
click at [735, 49] on mat-form-field "Filter" at bounding box center [713, 52] width 78 height 24
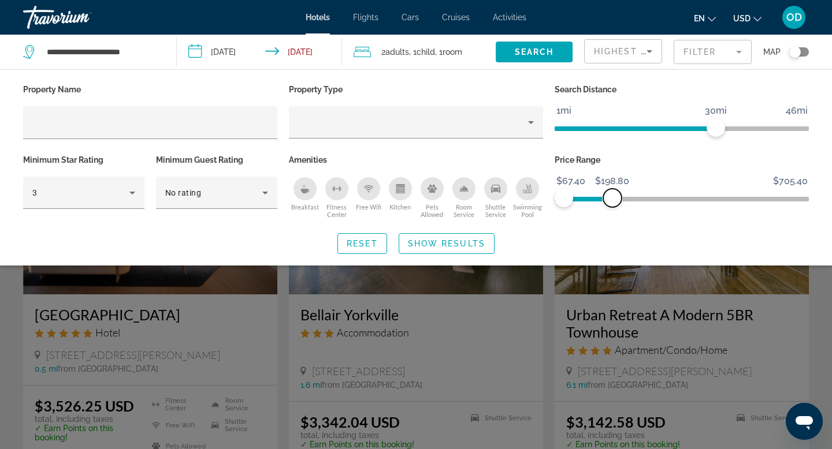
drag, startPoint x: 797, startPoint y: 194, endPoint x: 612, endPoint y: 205, distance: 185.2
click at [612, 205] on span "ngx-slider-max" at bounding box center [612, 198] width 18 height 18
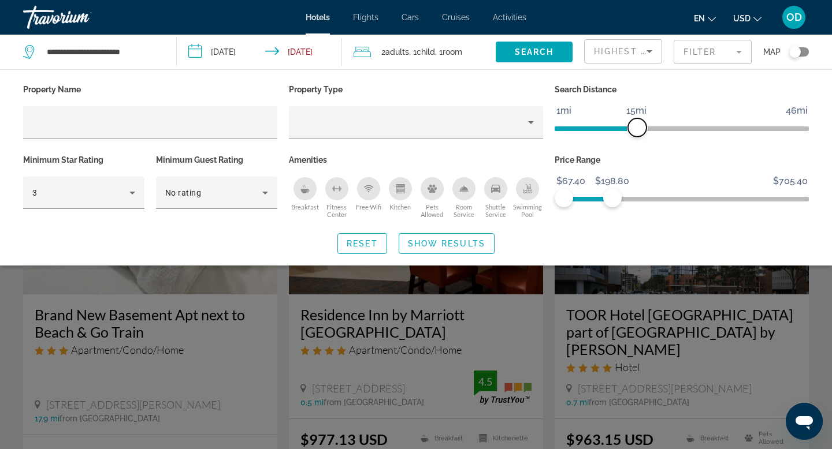
drag, startPoint x: 716, startPoint y: 126, endPoint x: 635, endPoint y: 135, distance: 81.9
click at [635, 135] on span "ngx-slider" at bounding box center [637, 127] width 18 height 18
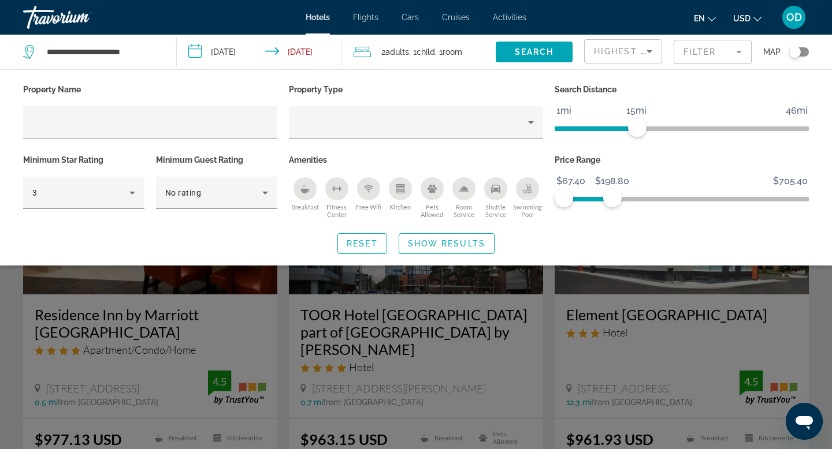
click at [300, 187] on icon "Breakfast" at bounding box center [304, 188] width 9 height 9
click at [426, 243] on span "Show Results" at bounding box center [446, 243] width 77 height 9
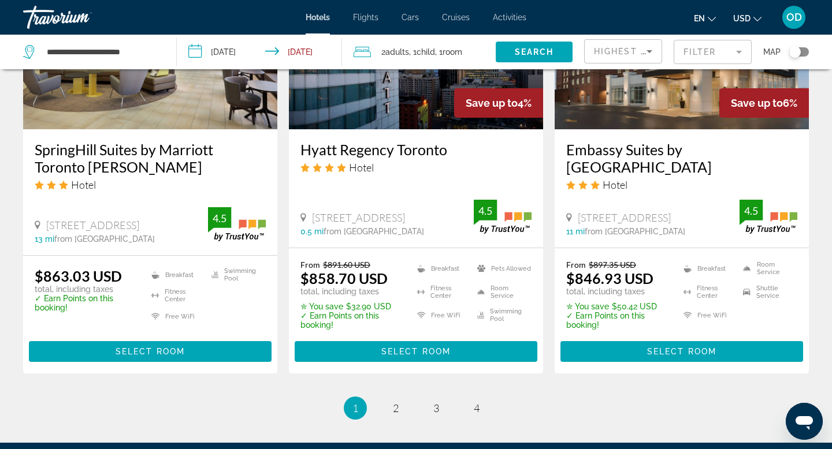
scroll to position [1547, 0]
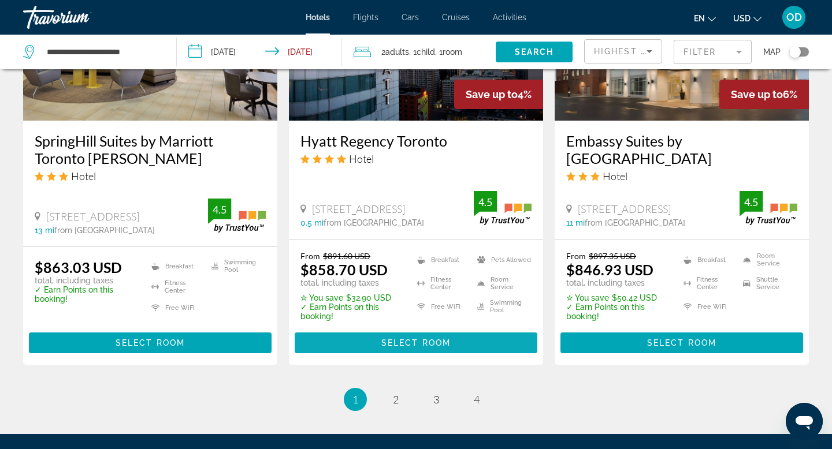
click at [409, 339] on span "Select Room" at bounding box center [415, 343] width 69 height 9
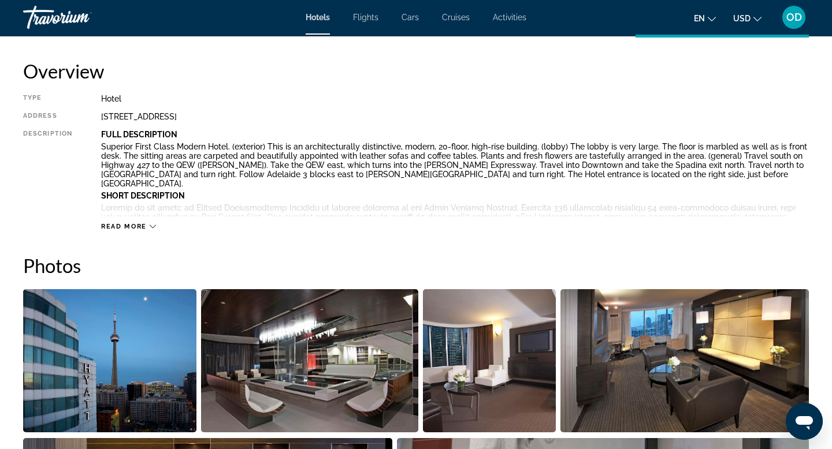
scroll to position [382, 0]
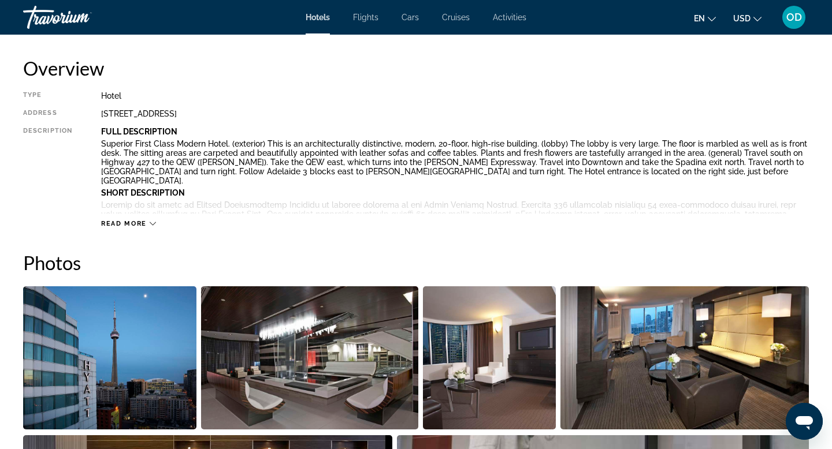
click at [118, 222] on span "Read more" at bounding box center [124, 224] width 46 height 8
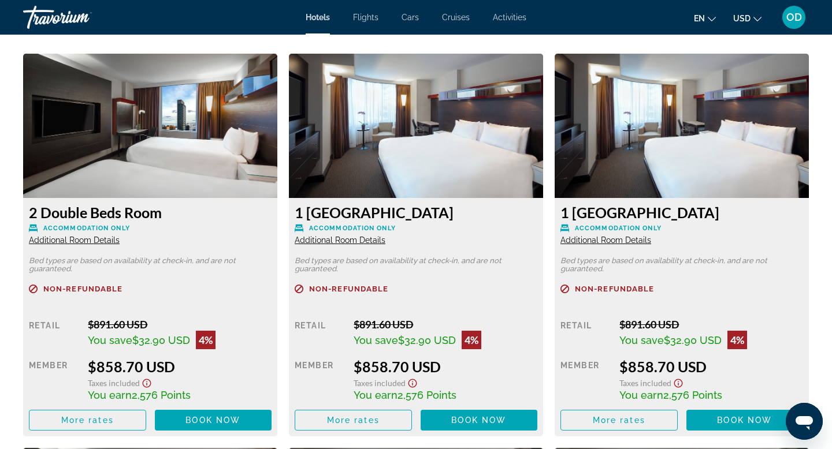
scroll to position [1997, 0]
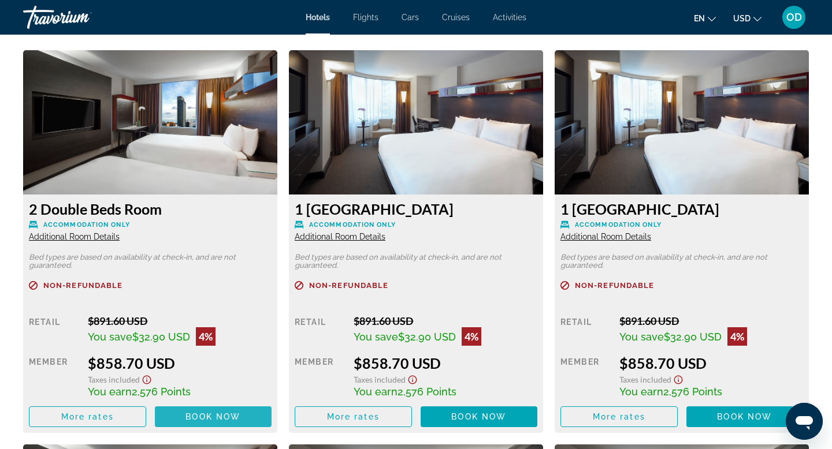
click at [204, 413] on span "Book now" at bounding box center [212, 417] width 55 height 9
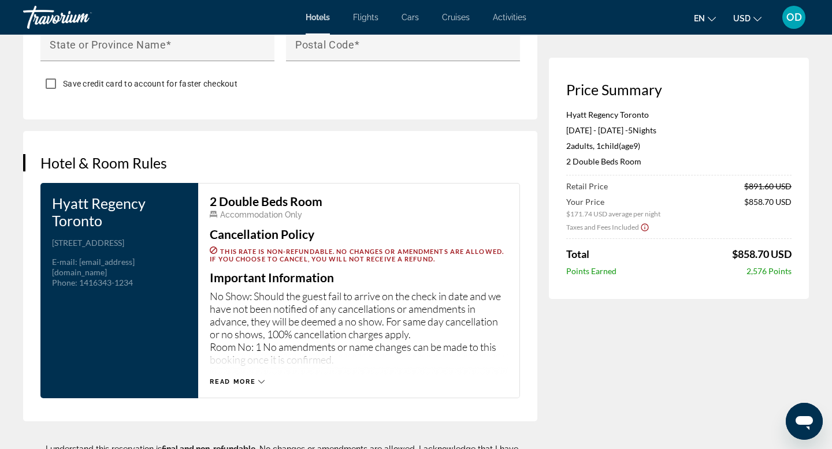
scroll to position [1347, 0]
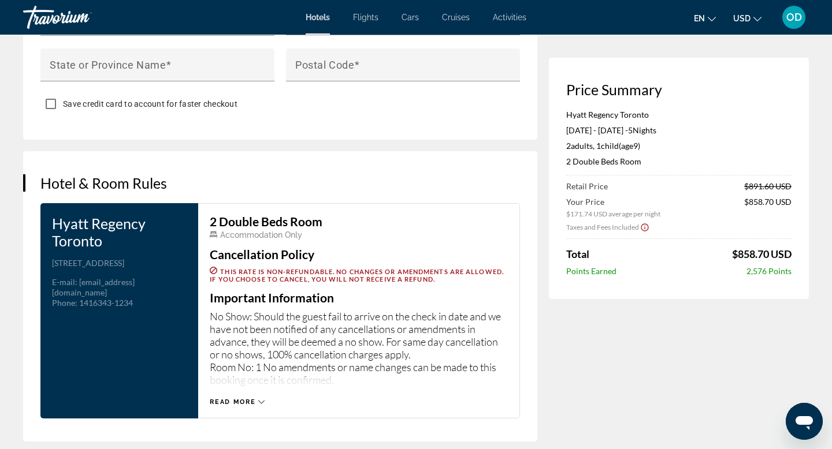
click at [242, 399] on span "Read more" at bounding box center [233, 403] width 46 height 8
click at [247, 399] on span "Read less" at bounding box center [231, 403] width 43 height 8
click at [247, 399] on span "Read more" at bounding box center [233, 403] width 46 height 8
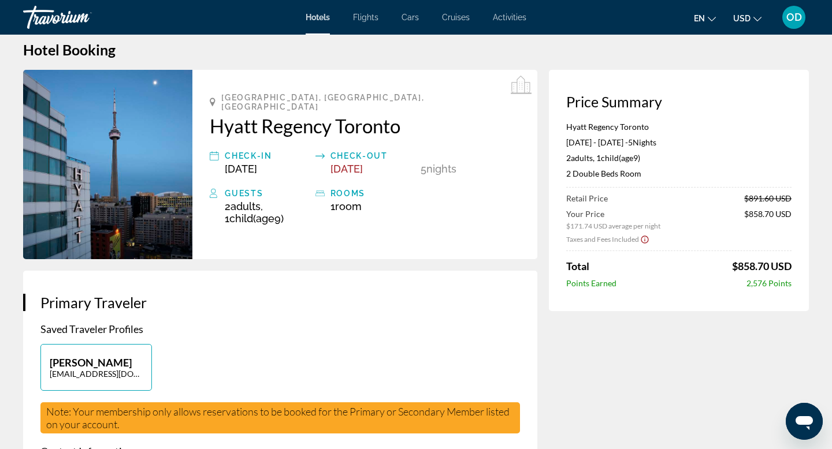
scroll to position [0, 0]
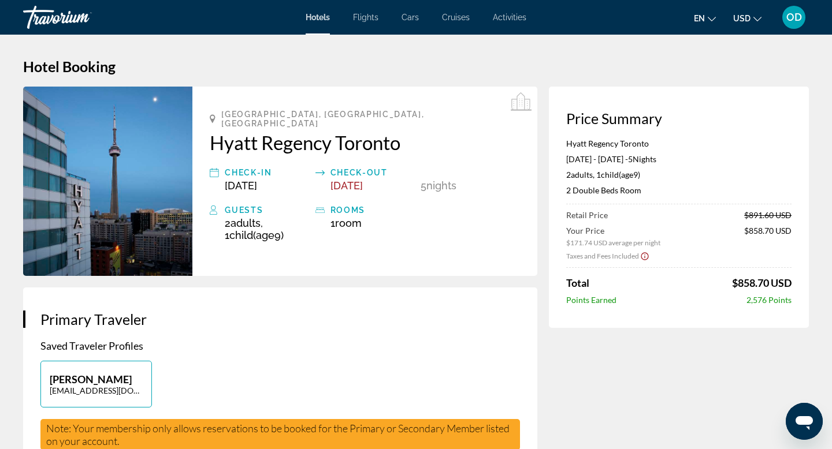
click at [367, 19] on span "Flights" at bounding box center [365, 17] width 25 height 9
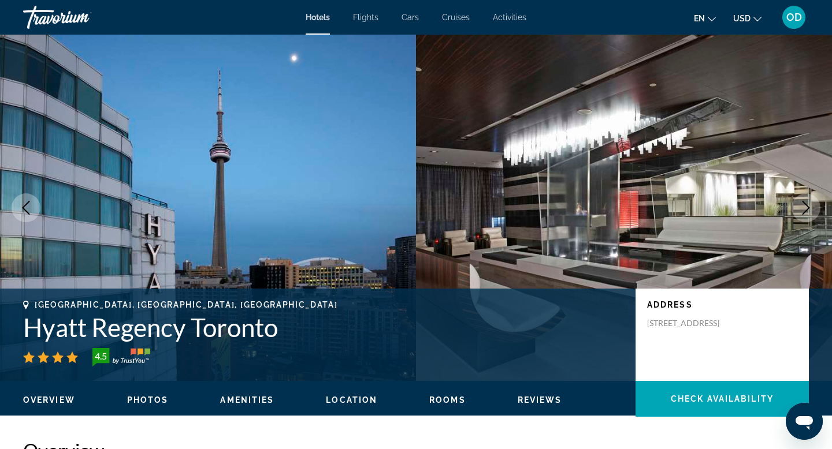
click at [54, 16] on div "Travorium" at bounding box center [81, 17] width 116 height 30
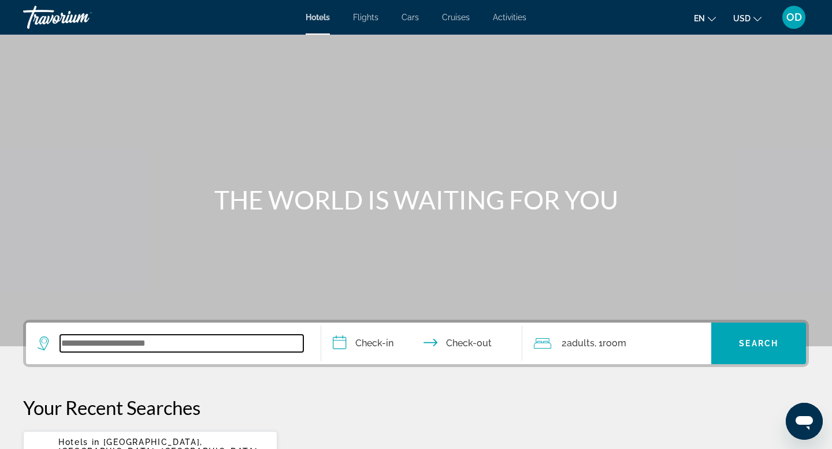
click at [294, 344] on input "Search widget" at bounding box center [181, 343] width 243 height 17
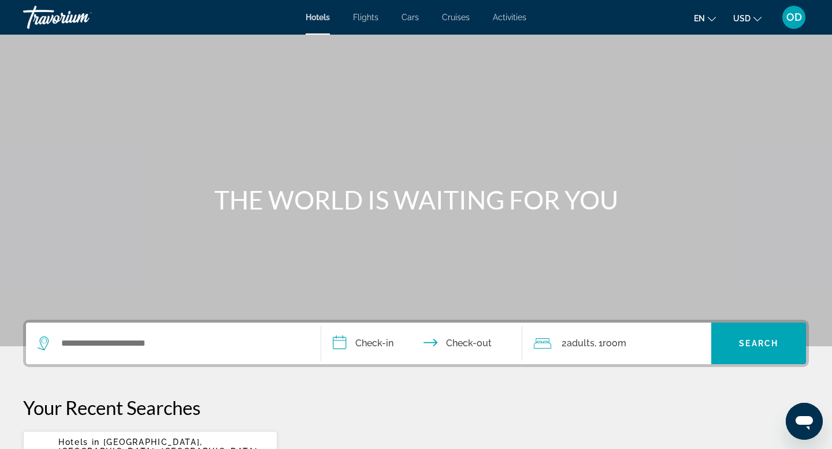
click at [406, 17] on span "Cars" at bounding box center [410, 17] width 17 height 9
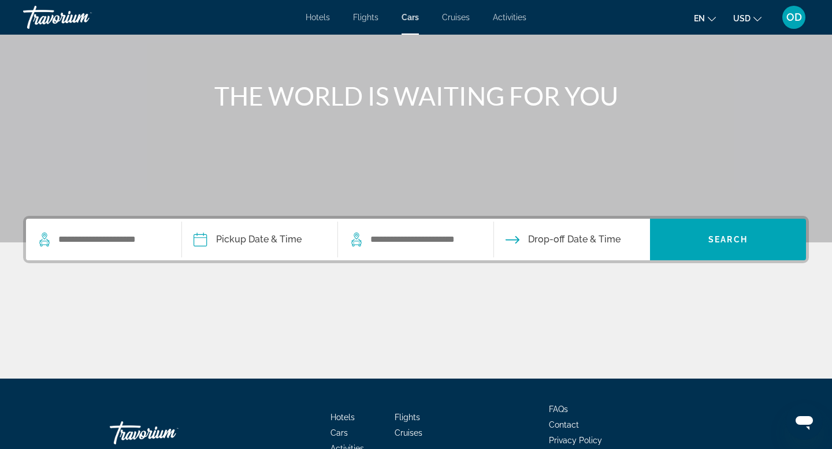
scroll to position [175, 0]
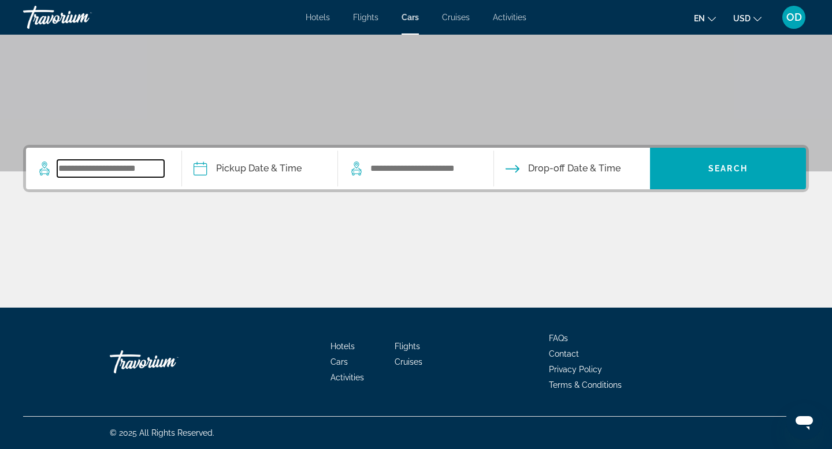
click at [143, 173] on input "Search widget" at bounding box center [110, 168] width 107 height 17
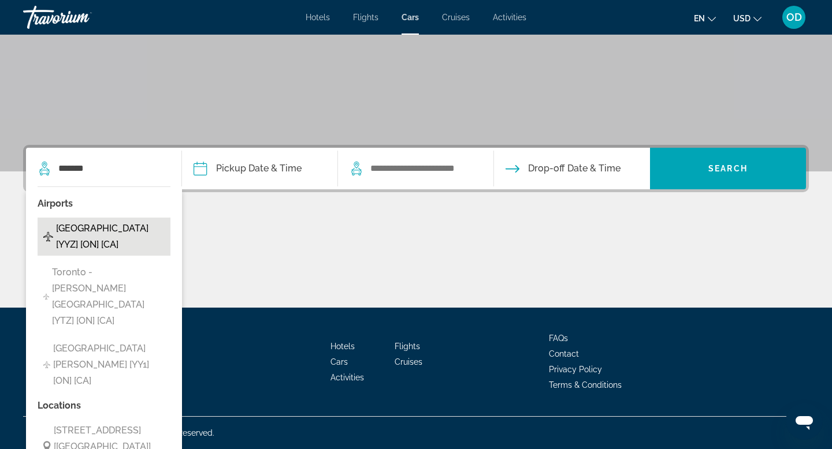
click at [110, 232] on span "[GEOGRAPHIC_DATA] [YYZ] [ON] [CA]" at bounding box center [110, 237] width 109 height 32
type input "**********"
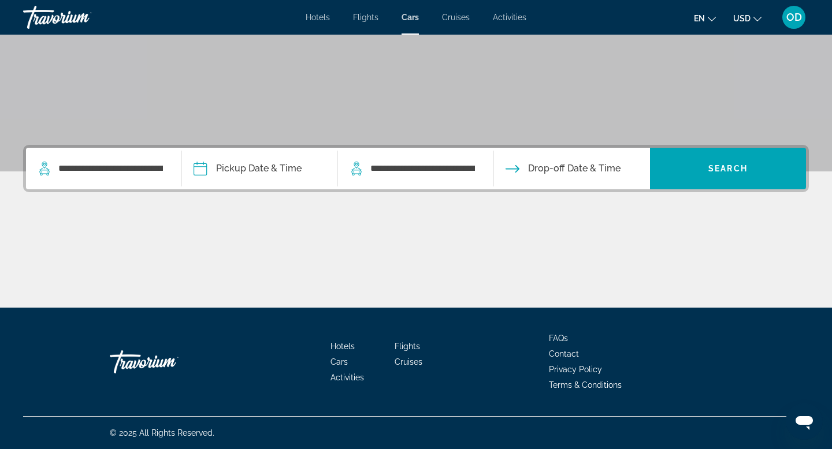
click at [127, 159] on div "**********" at bounding box center [104, 169] width 132 height 42
click at [128, 170] on input "**********" at bounding box center [110, 168] width 107 height 17
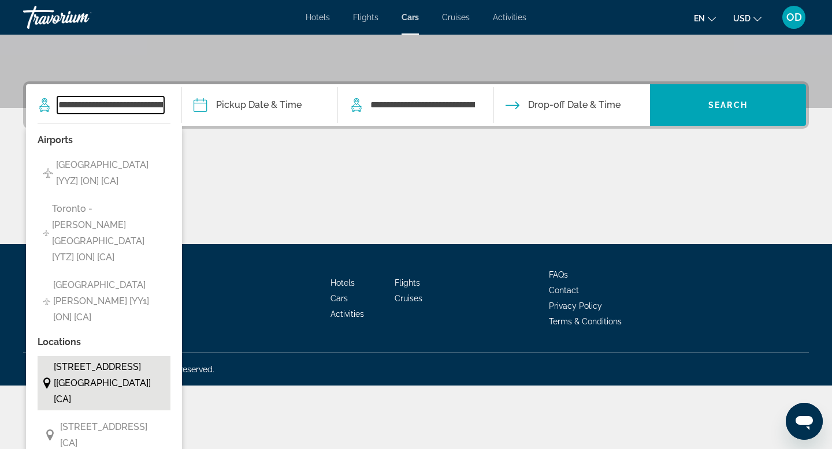
scroll to position [242, 0]
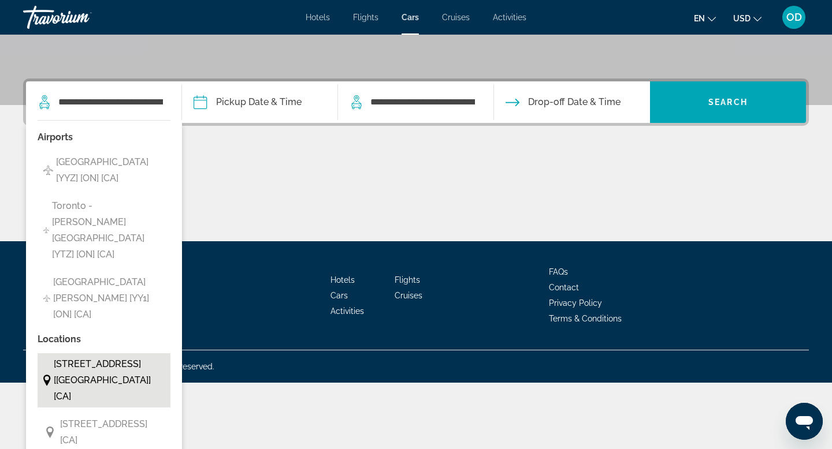
click at [79, 356] on span "[STREET_ADDRESS] [[GEOGRAPHIC_DATA]] [CA]" at bounding box center [109, 380] width 111 height 49
type input "**********"
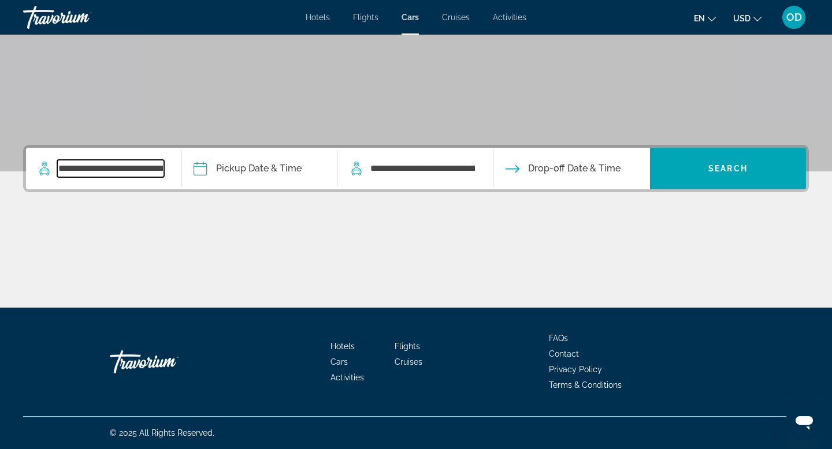
scroll to position [175, 0]
click at [306, 168] on input "Pickup date" at bounding box center [259, 170] width 161 height 45
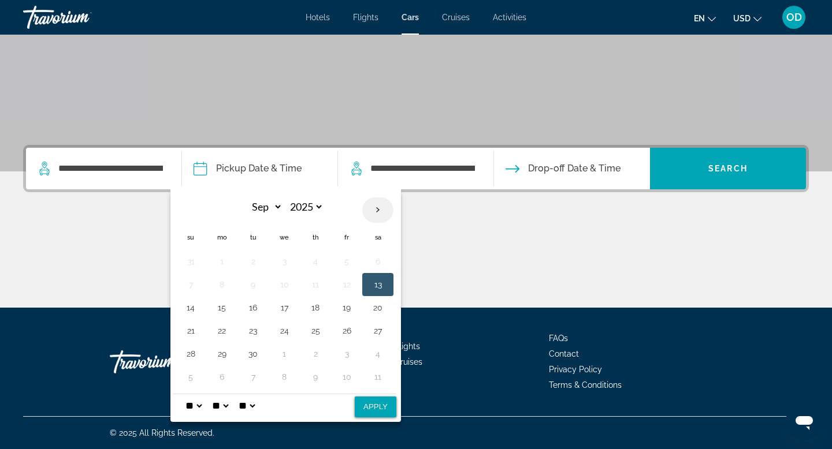
click at [377, 210] on th "Next month" at bounding box center [377, 210] width 31 height 25
select select "*"
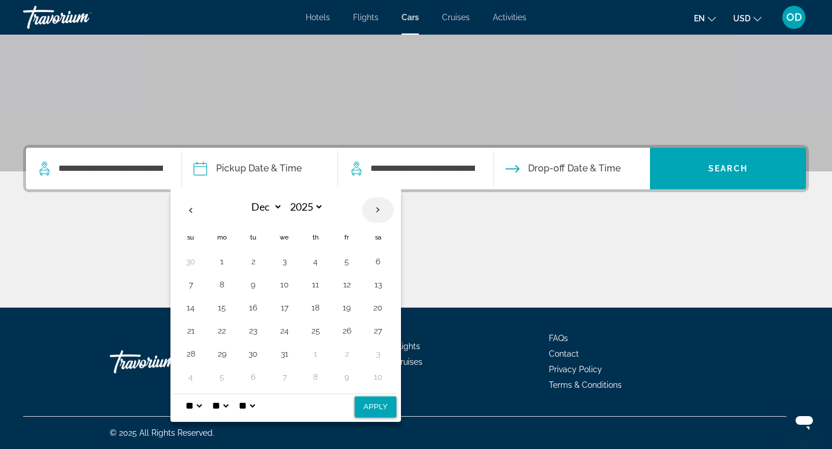
select select "****"
click at [187, 210] on th "Previous month" at bounding box center [190, 210] width 31 height 25
select select "**"
select select "****"
click at [378, 310] on button "20" at bounding box center [378, 308] width 18 height 16
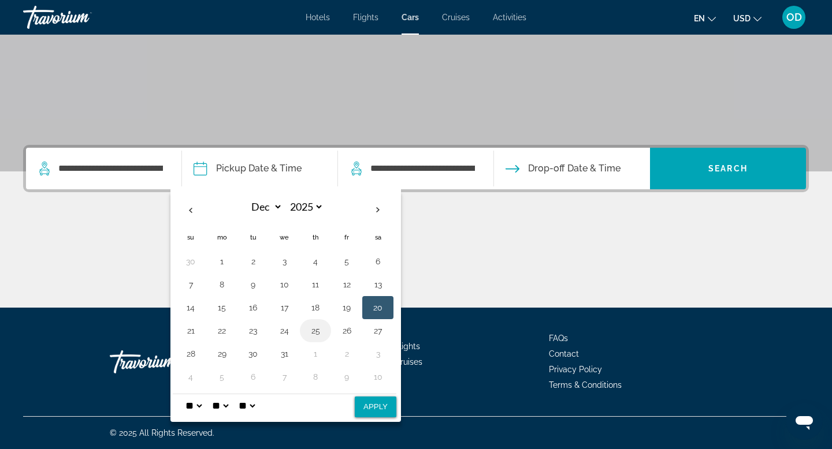
click at [323, 329] on button "25" at bounding box center [315, 331] width 18 height 16
click at [379, 307] on button "20" at bounding box center [378, 308] width 18 height 16
click at [376, 408] on button "Apply" at bounding box center [376, 407] width 42 height 21
type input "**********"
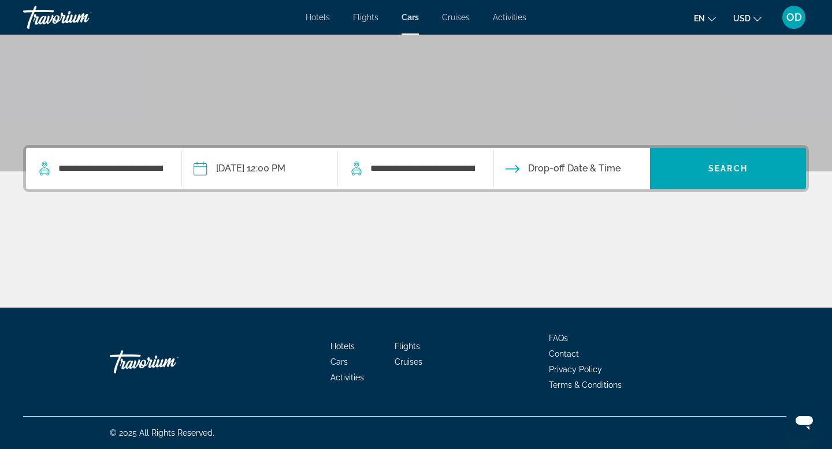
click at [581, 171] on input "Drop-off date" at bounding box center [571, 170] width 161 height 45
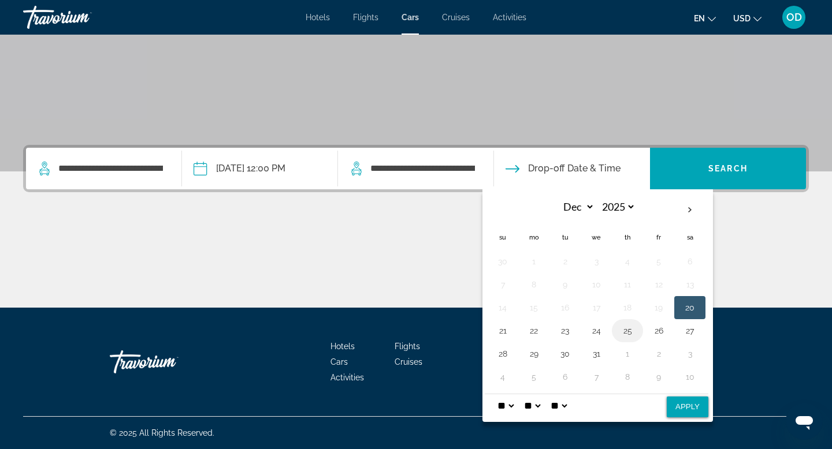
click at [626, 330] on button "25" at bounding box center [627, 331] width 18 height 16
click at [692, 415] on button "Apply" at bounding box center [688, 407] width 42 height 21
type input "**********"
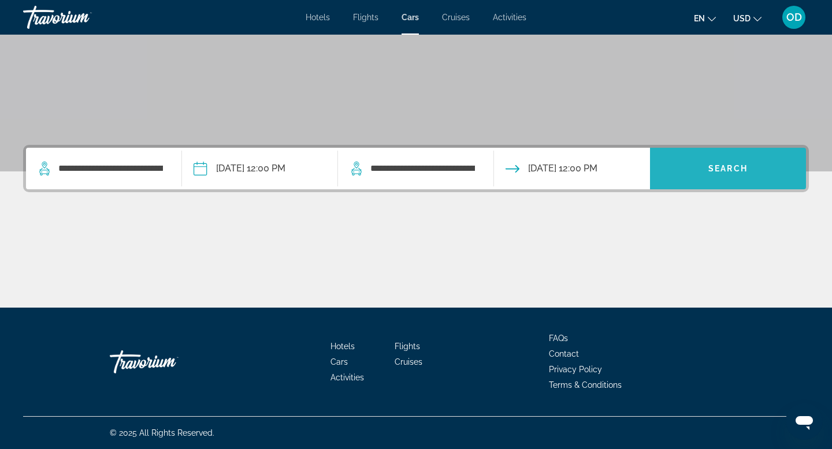
click at [703, 170] on span "Search widget" at bounding box center [728, 169] width 156 height 28
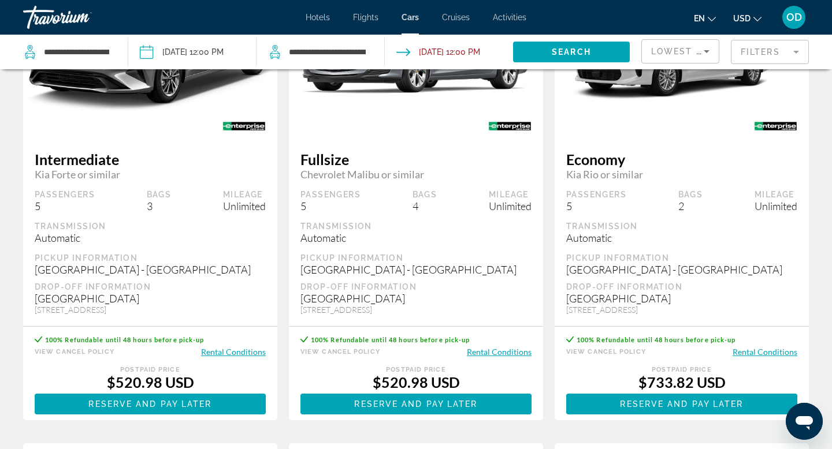
scroll to position [159, 0]
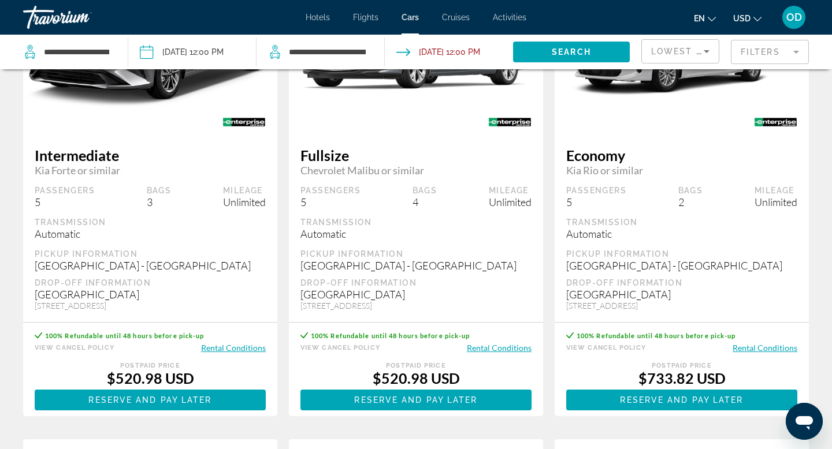
click at [236, 348] on button "Rental Conditions" at bounding box center [233, 348] width 65 height 11
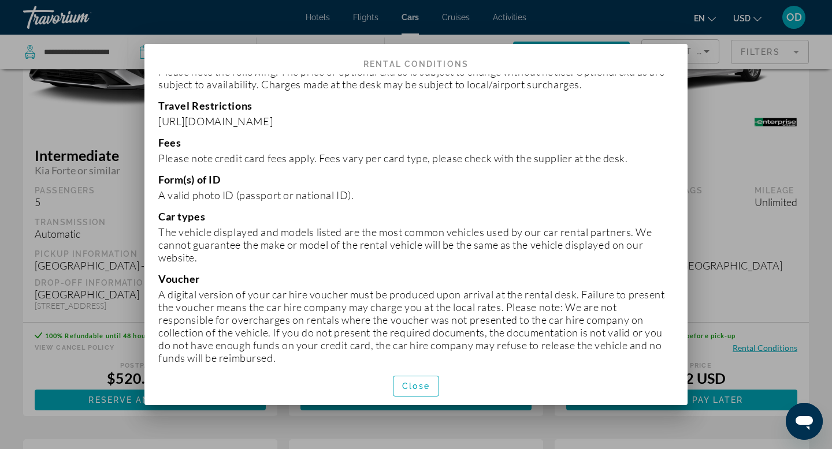
scroll to position [606, 0]
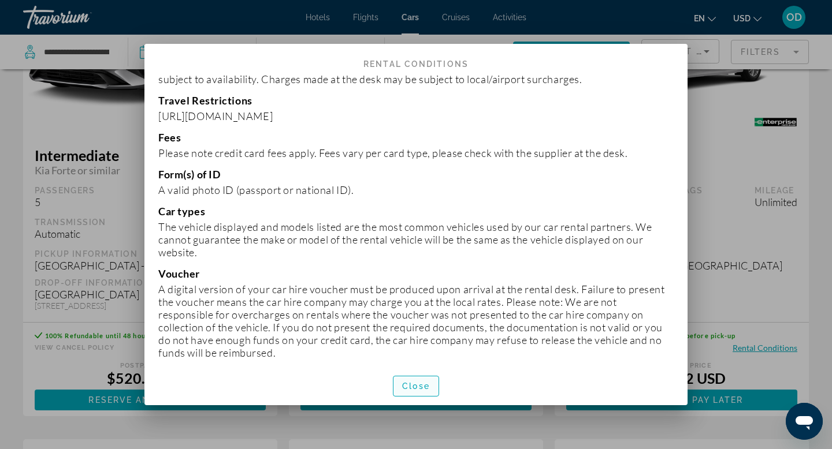
click at [416, 389] on span "Close" at bounding box center [416, 386] width 28 height 9
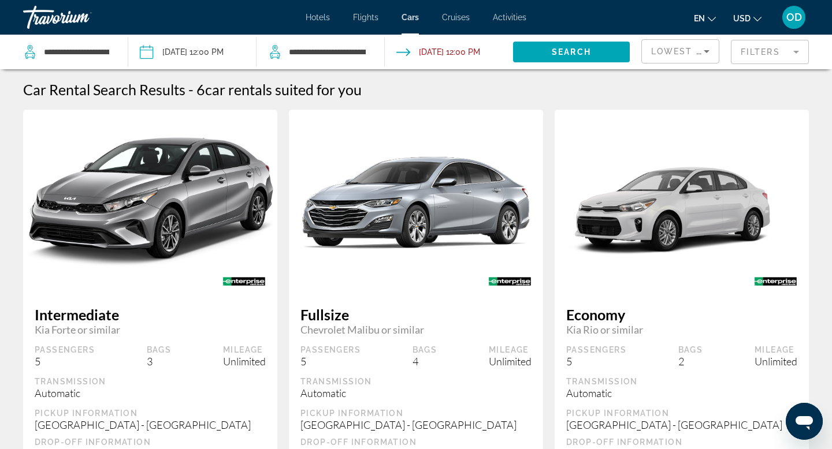
scroll to position [159, 0]
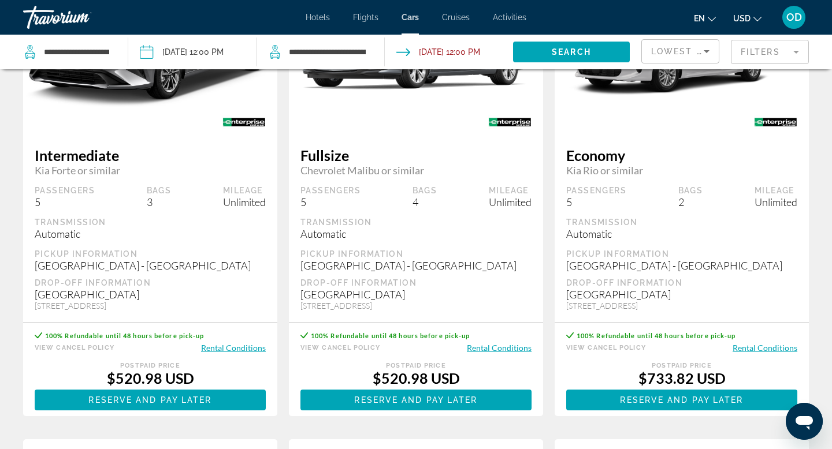
click at [239, 350] on button "Rental Conditions" at bounding box center [233, 348] width 65 height 11
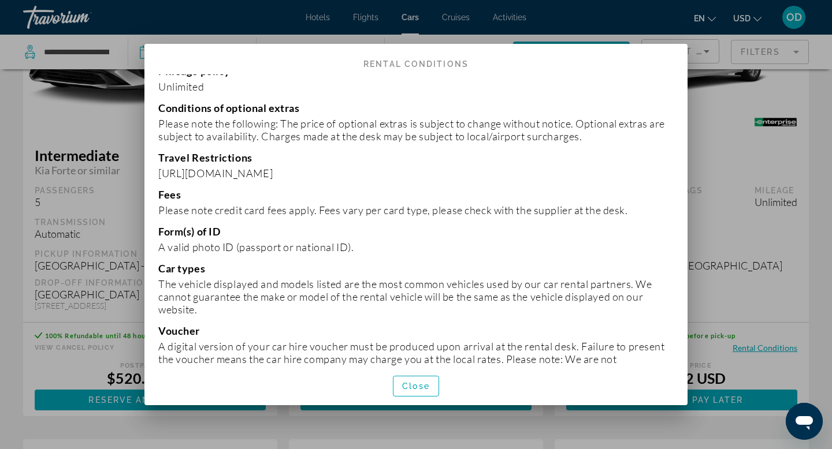
scroll to position [606, 0]
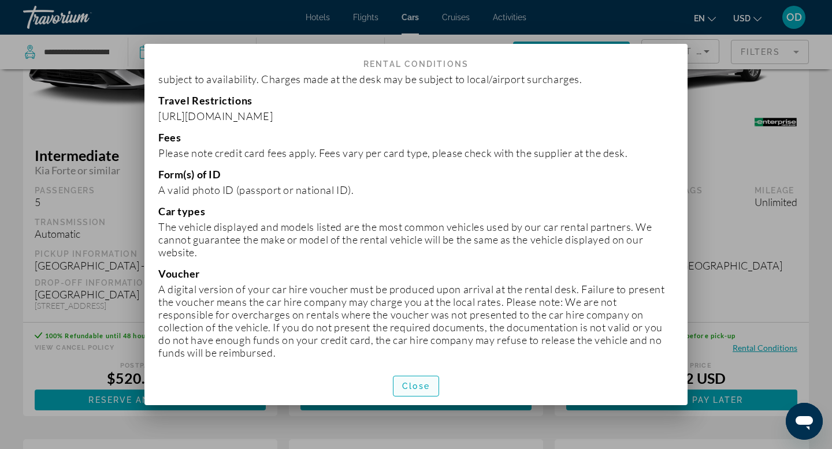
click at [406, 388] on span "Close" at bounding box center [416, 386] width 28 height 9
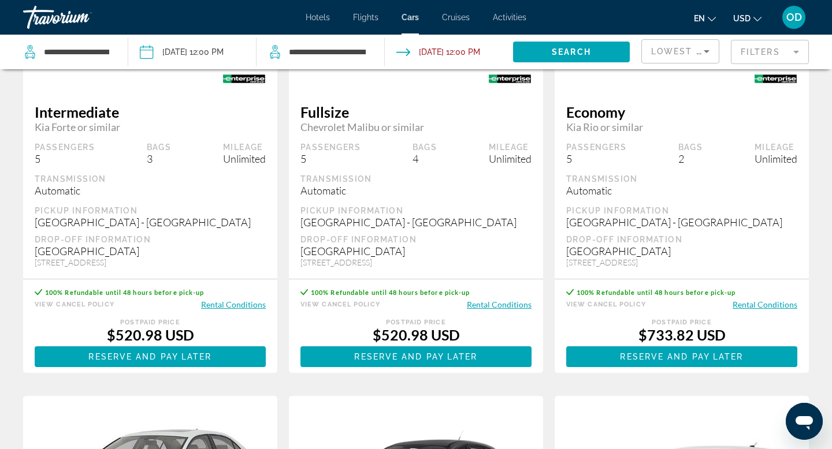
scroll to position [206, 0]
